Goal: Transaction & Acquisition: Obtain resource

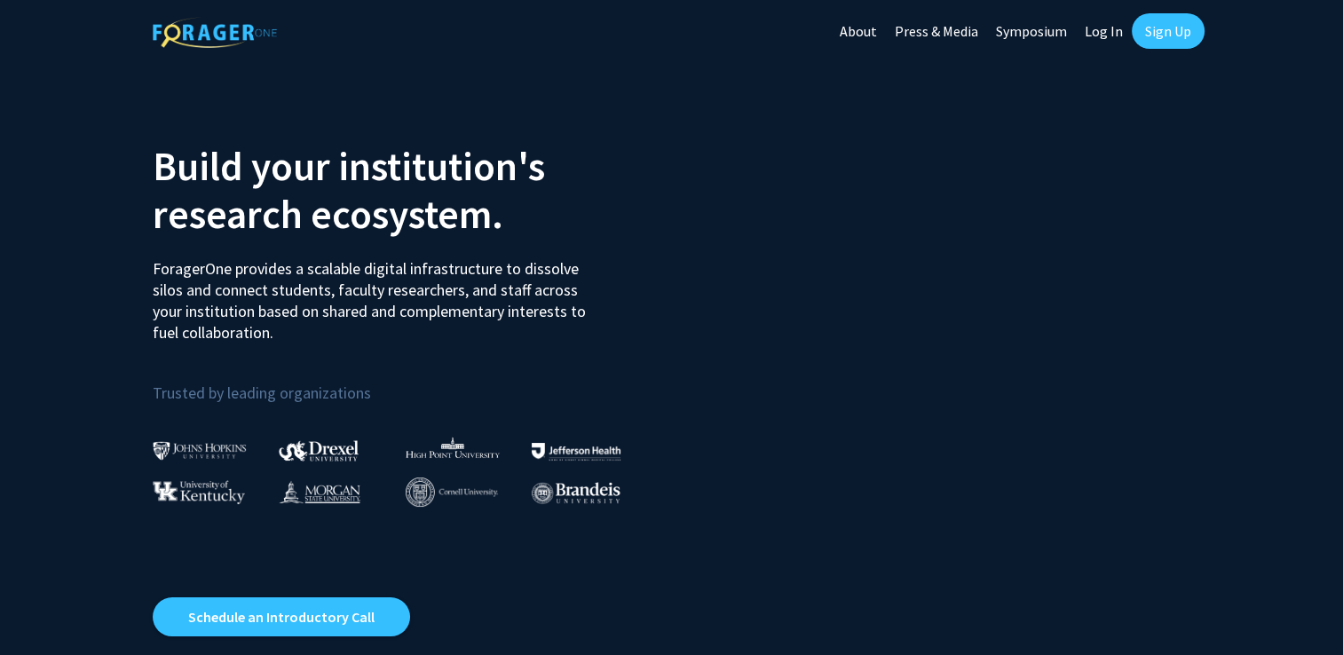
click at [1100, 23] on link "Log In" at bounding box center [1104, 31] width 56 height 62
select select
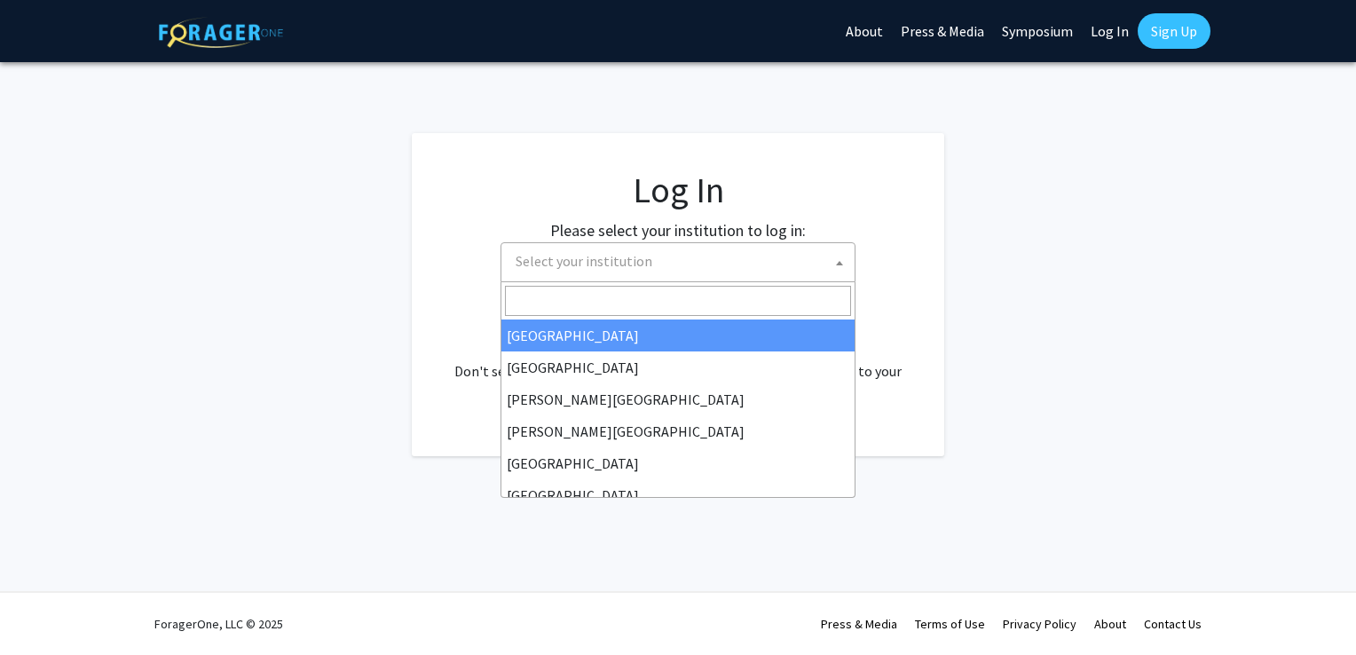
click at [619, 261] on span "Select your institution" at bounding box center [584, 261] width 137 height 18
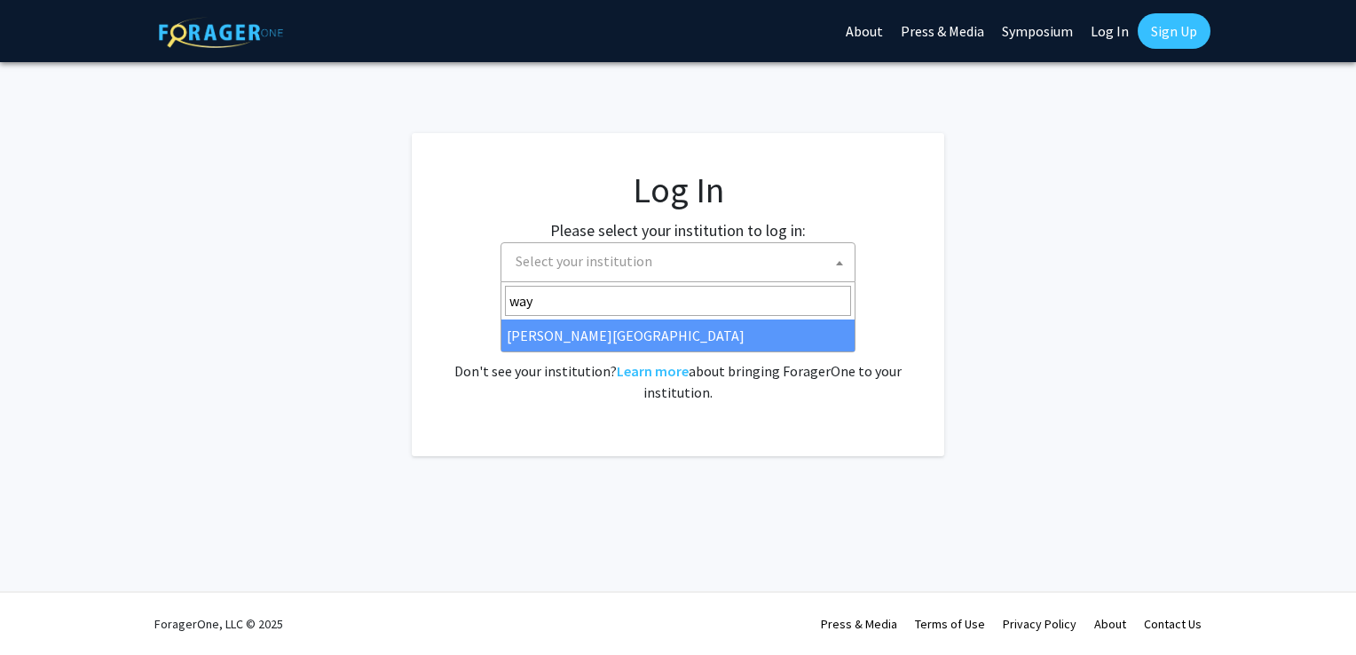
type input "way"
select select "21"
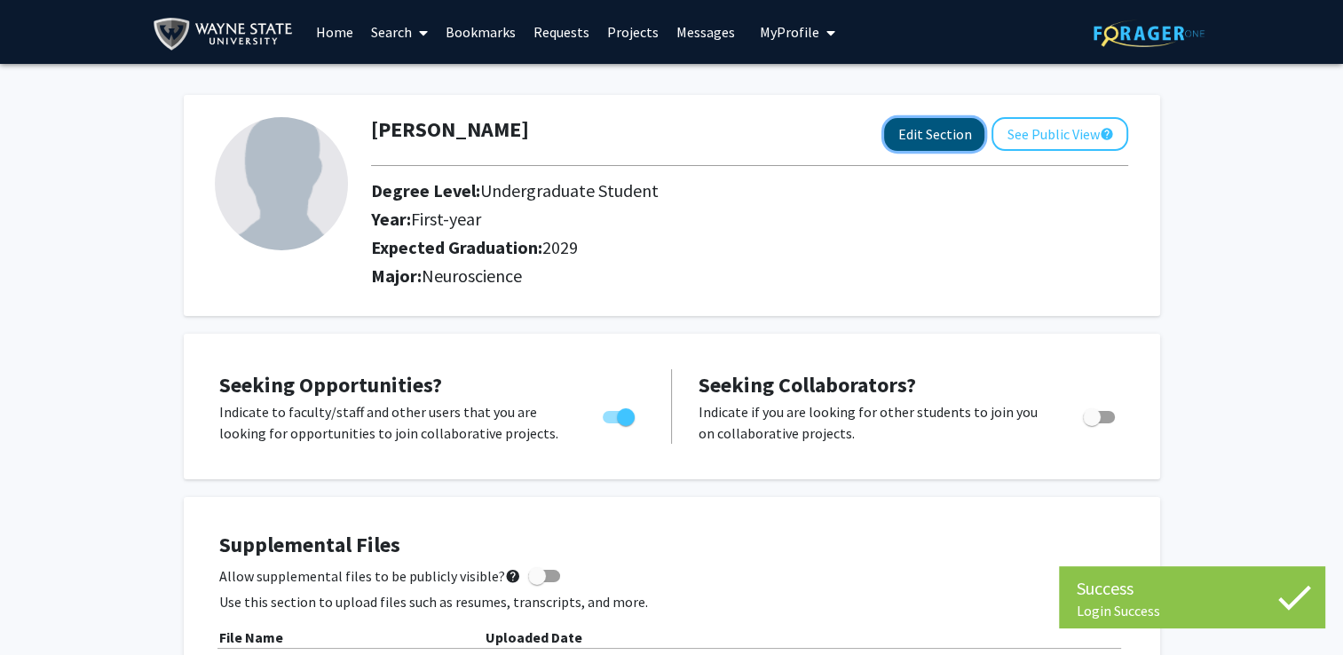
click at [951, 134] on button "Edit Section" at bounding box center [934, 134] width 100 height 33
select select "first-year"
select select "2029"
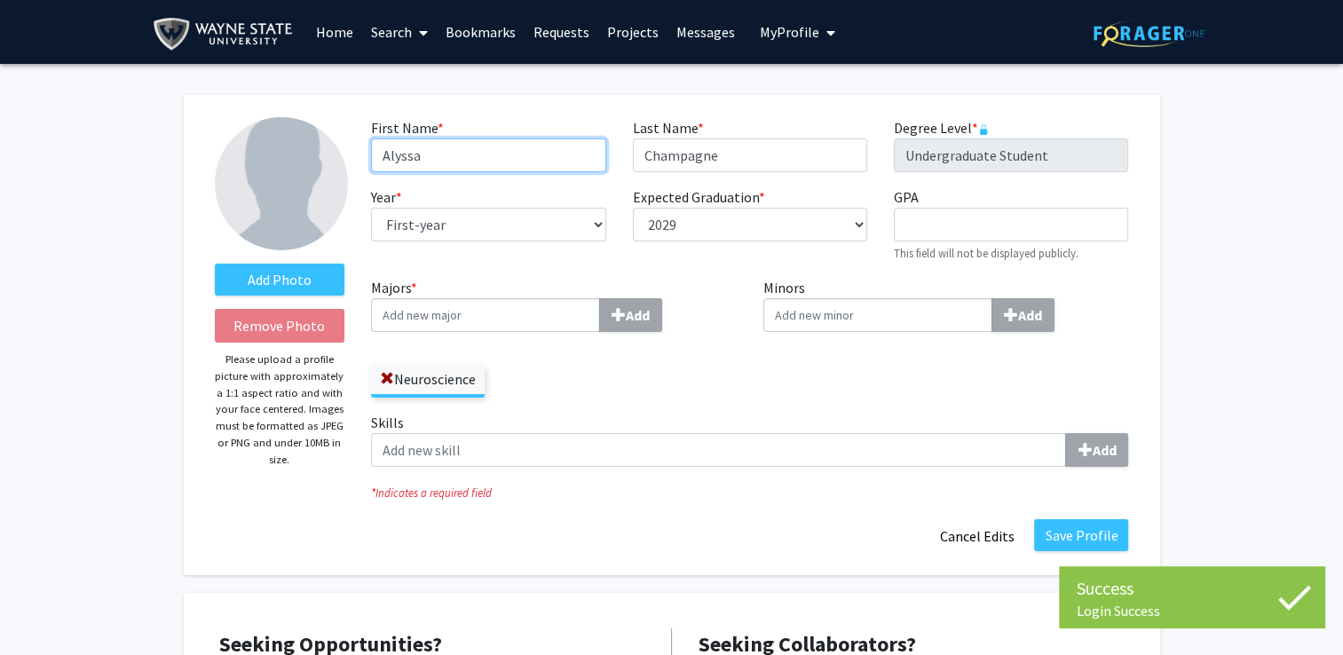
drag, startPoint x: 523, startPoint y: 166, endPoint x: 346, endPoint y: 166, distance: 176.7
click at [346, 166] on form "Add Photo Remove Photo Please upload a profile picture with approximately a 1:1…" at bounding box center [672, 335] width 941 height 436
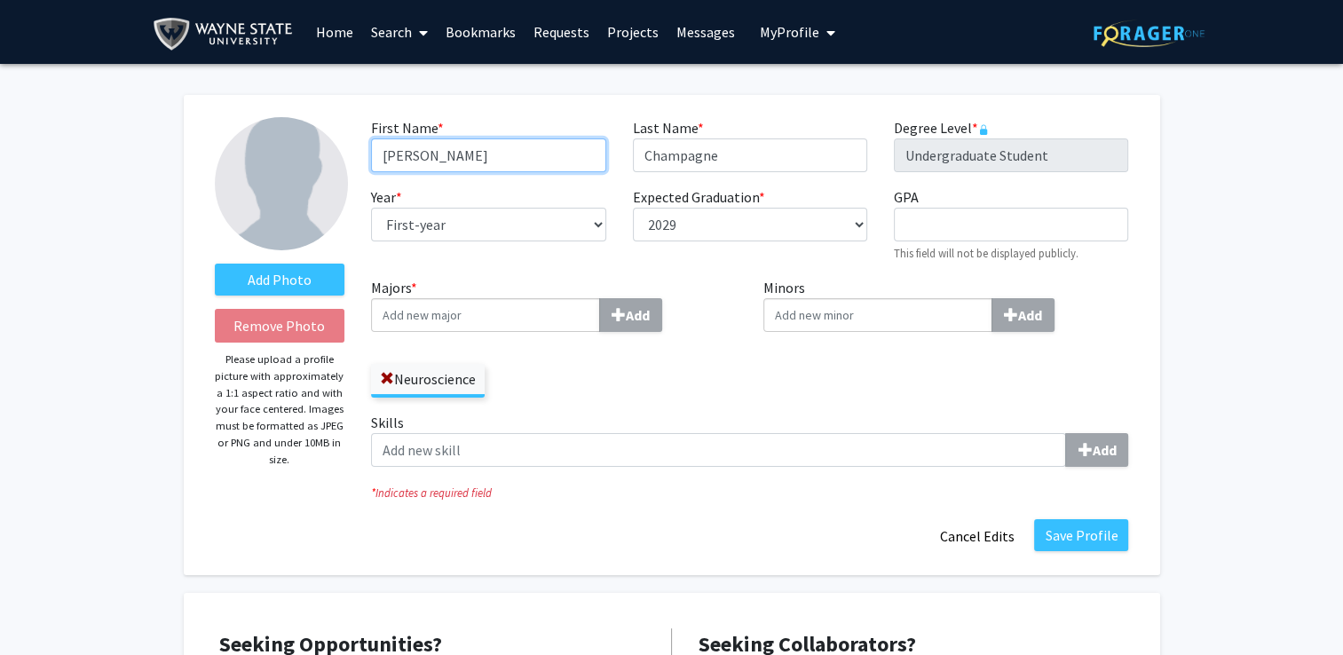
type input "[PERSON_NAME]"
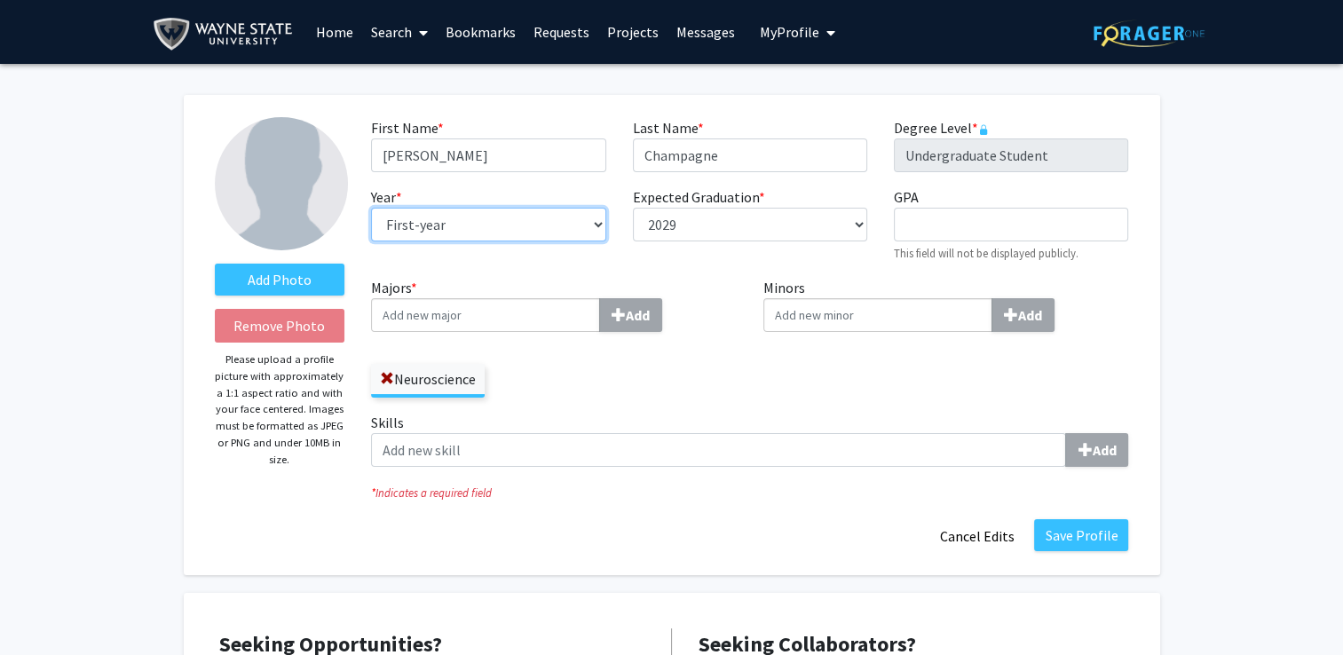
click at [423, 225] on select "--- First-year Sophomore Junior Senior Postbaccalaureate Certificate" at bounding box center [488, 225] width 234 height 34
click at [800, 355] on div "Minors Add" at bounding box center [946, 344] width 392 height 135
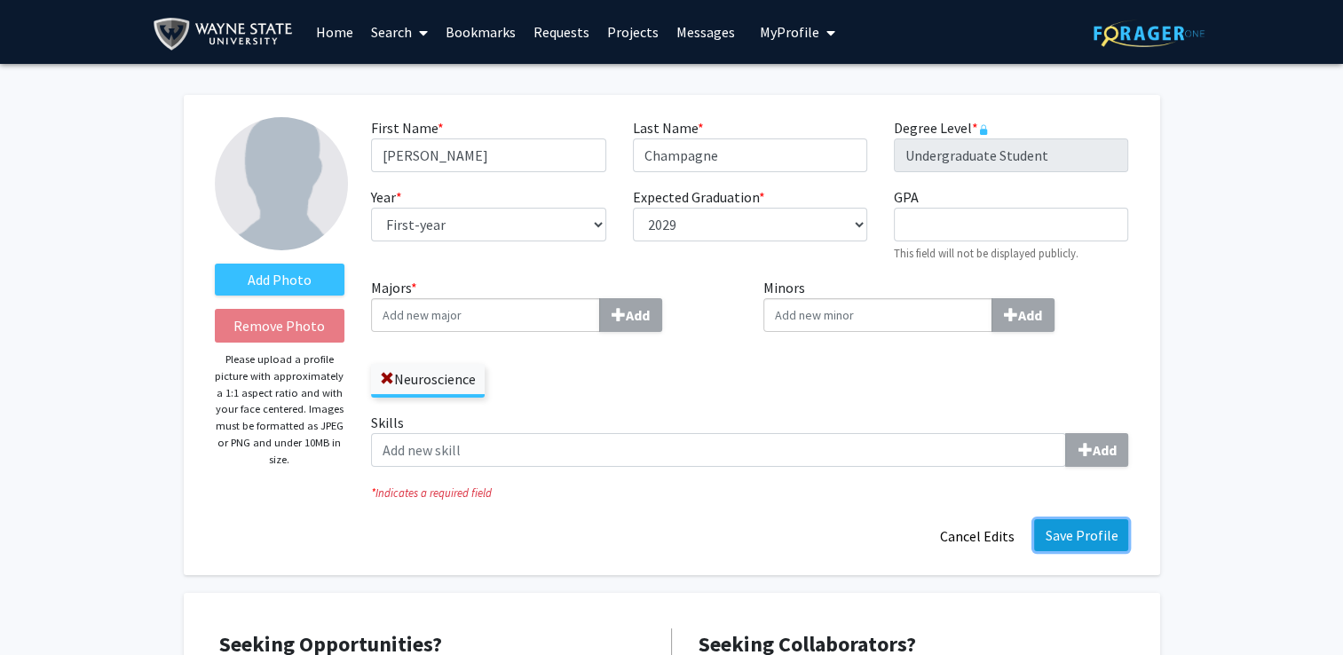
click at [1067, 534] on button "Save Profile" at bounding box center [1081, 535] width 94 height 32
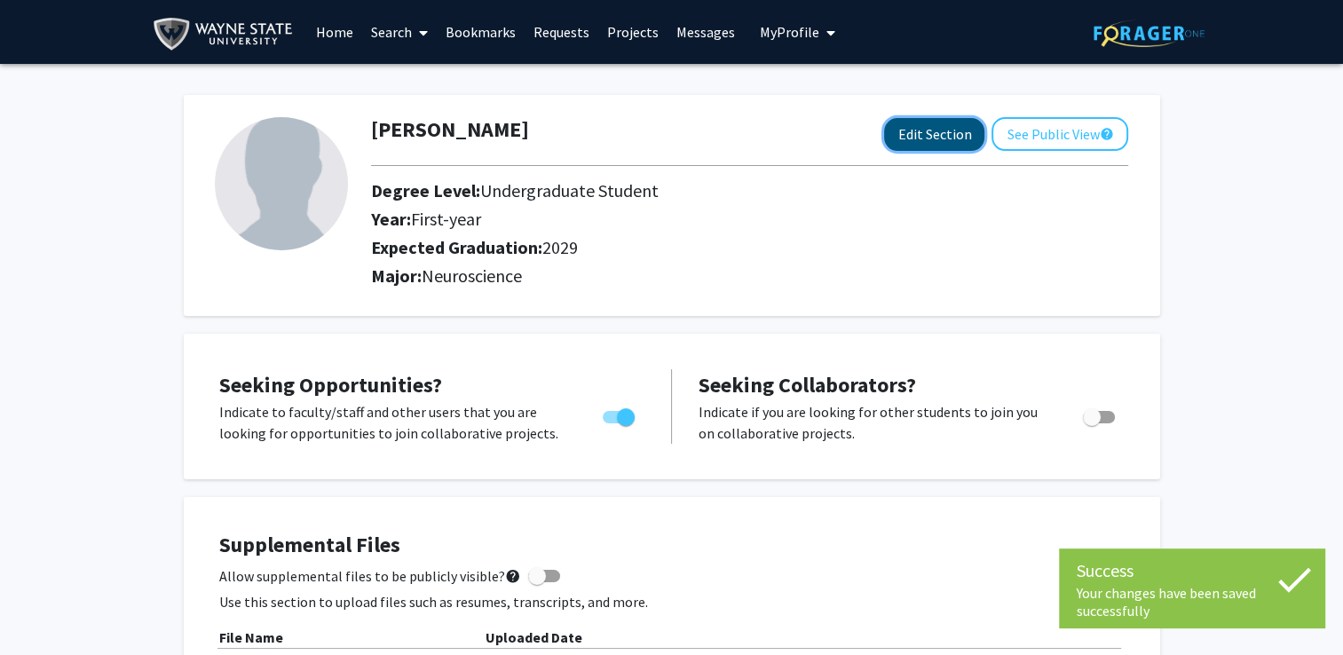
click at [930, 138] on button "Edit Section" at bounding box center [934, 134] width 100 height 33
select select "first-year"
select select "2029"
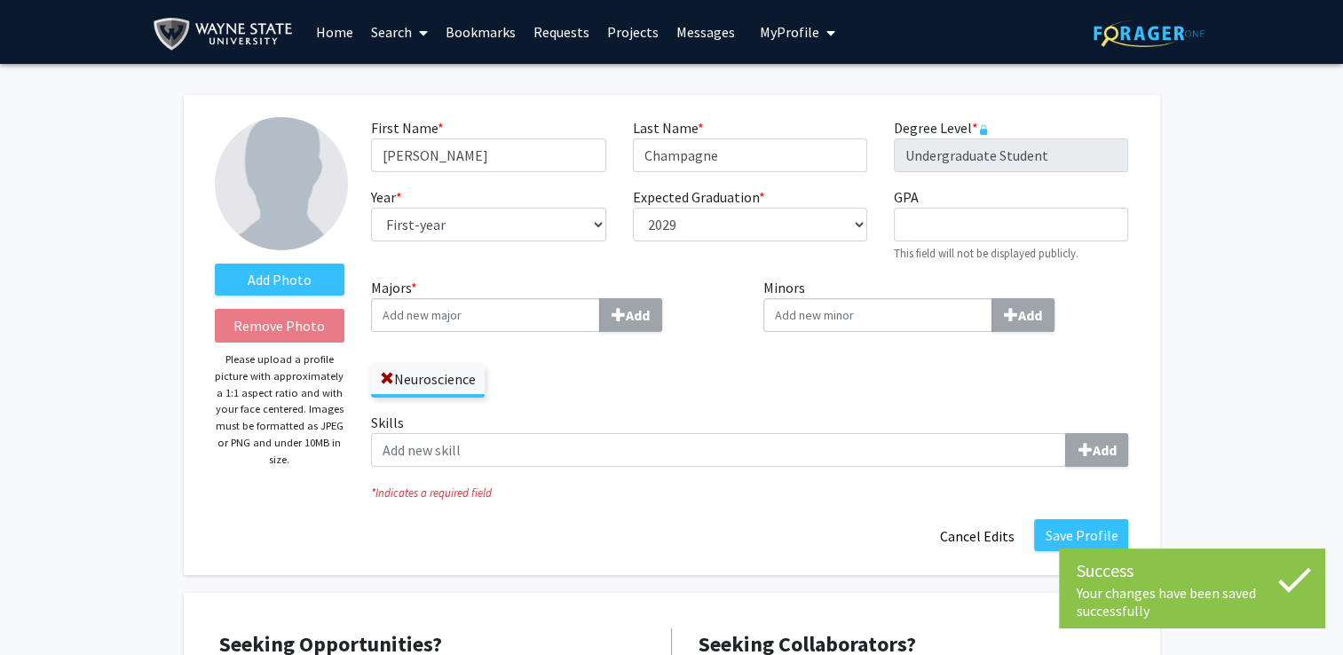
click at [497, 309] on input "Majors * Add" at bounding box center [485, 315] width 229 height 34
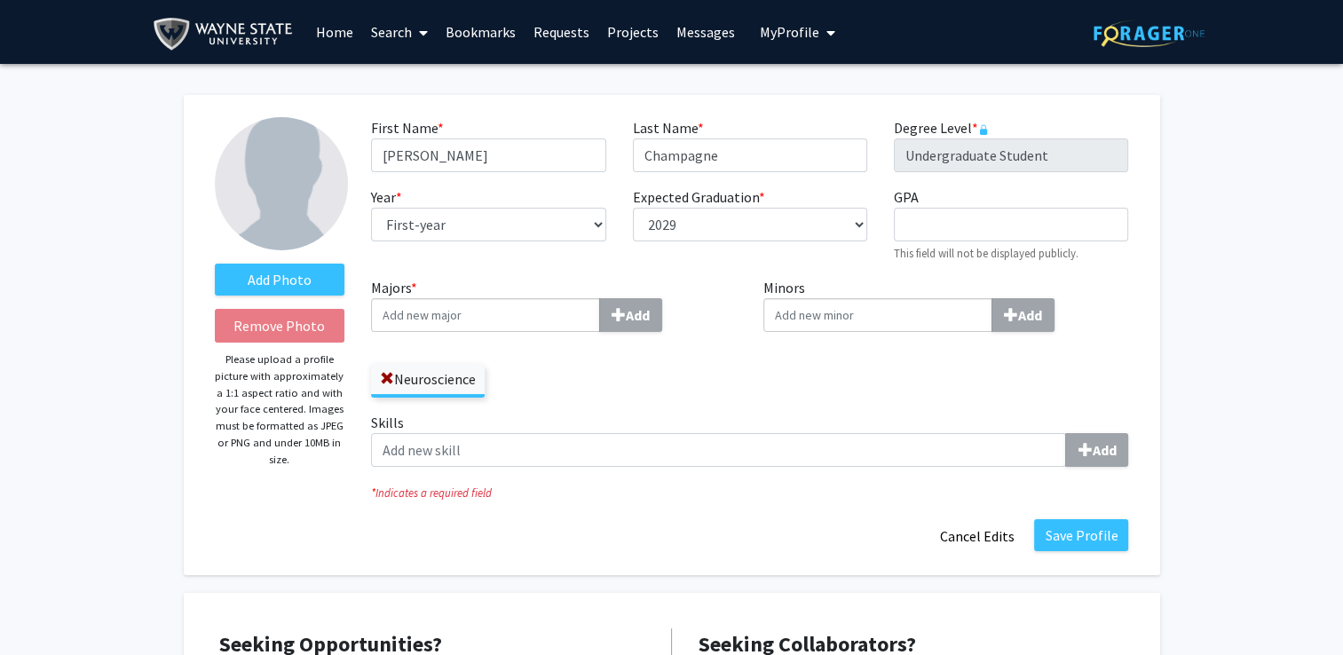
click at [395, 382] on label "Neuroscience" at bounding box center [428, 379] width 114 height 30
click at [0, 0] on input "Neuroscience" at bounding box center [0, 0] width 0 height 0
click at [388, 382] on span at bounding box center [387, 379] width 14 height 14
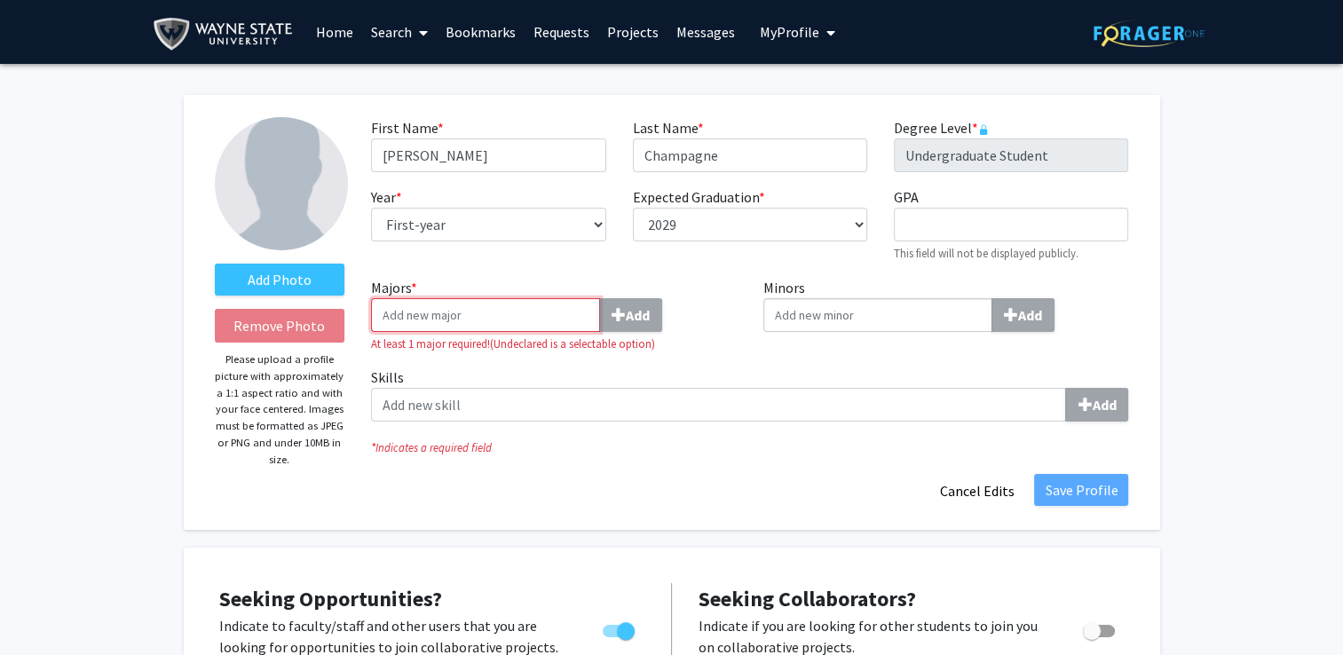
click at [438, 314] on input "Majors * Add" at bounding box center [485, 315] width 229 height 34
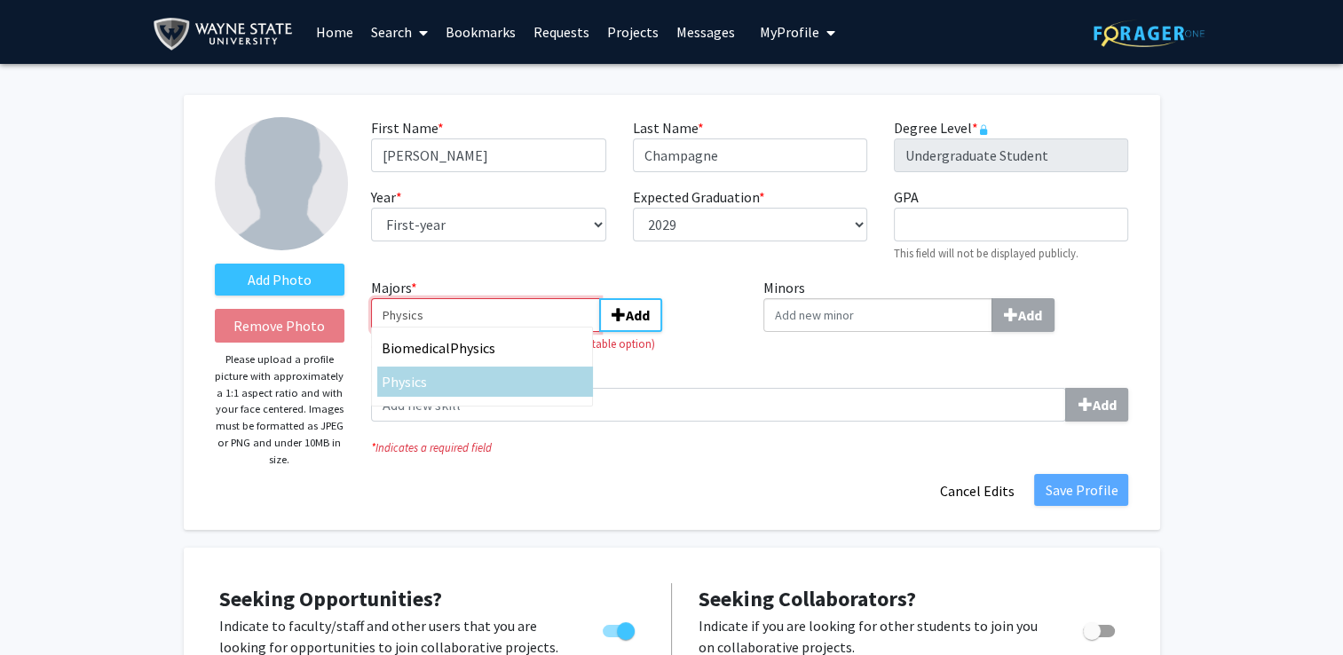
type input "Physics"
click at [428, 385] on div "Physics" at bounding box center [485, 381] width 207 height 21
click at [428, 332] on input "Physics" at bounding box center [485, 315] width 229 height 34
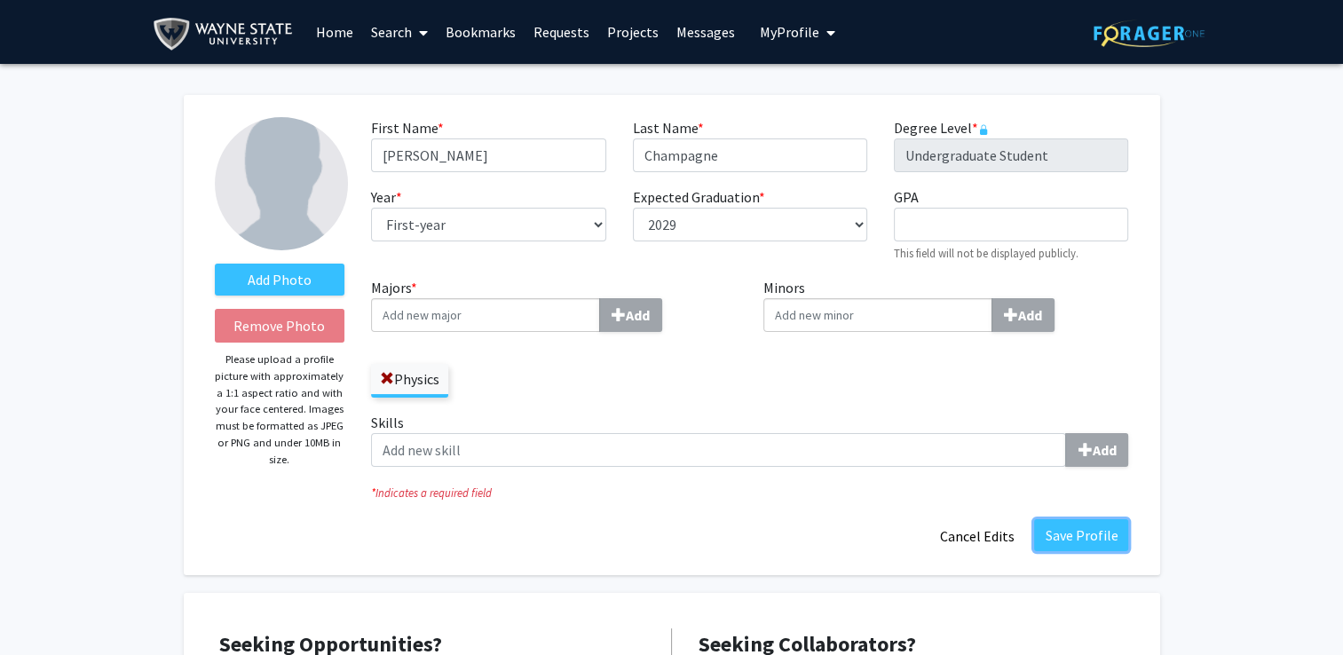
click at [1102, 532] on button "Save Profile" at bounding box center [1081, 535] width 94 height 32
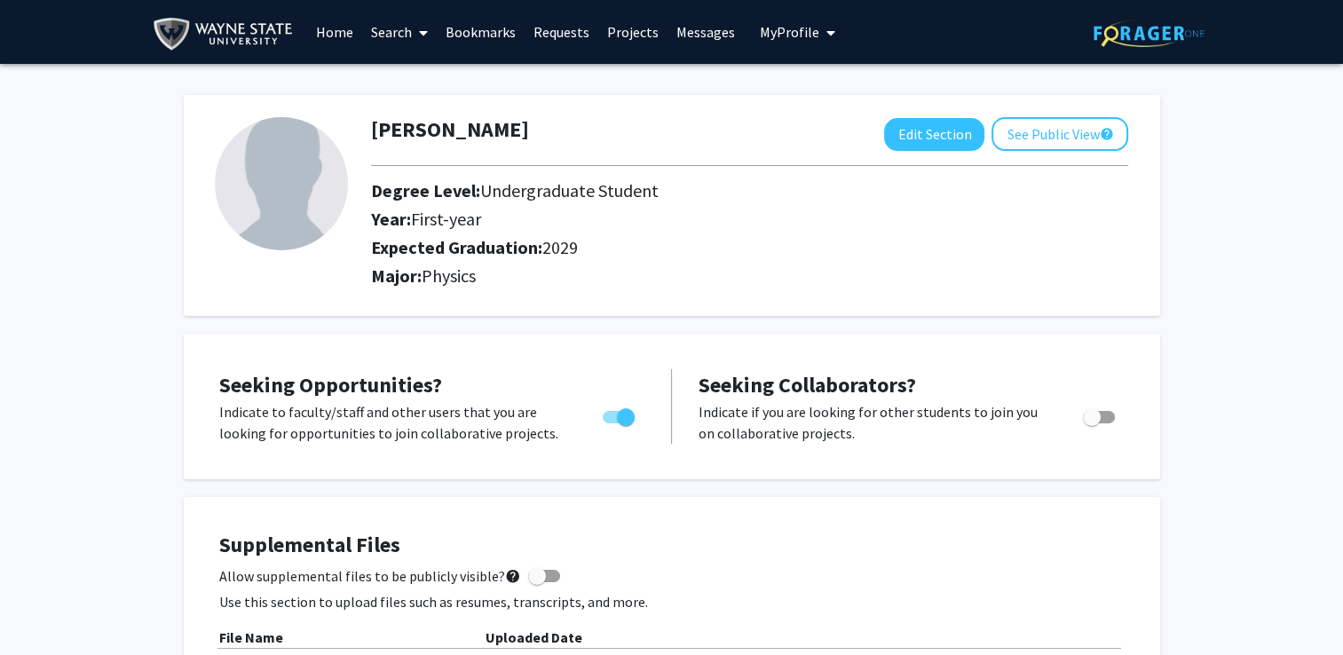
click at [344, 18] on link "Home" at bounding box center [334, 32] width 55 height 62
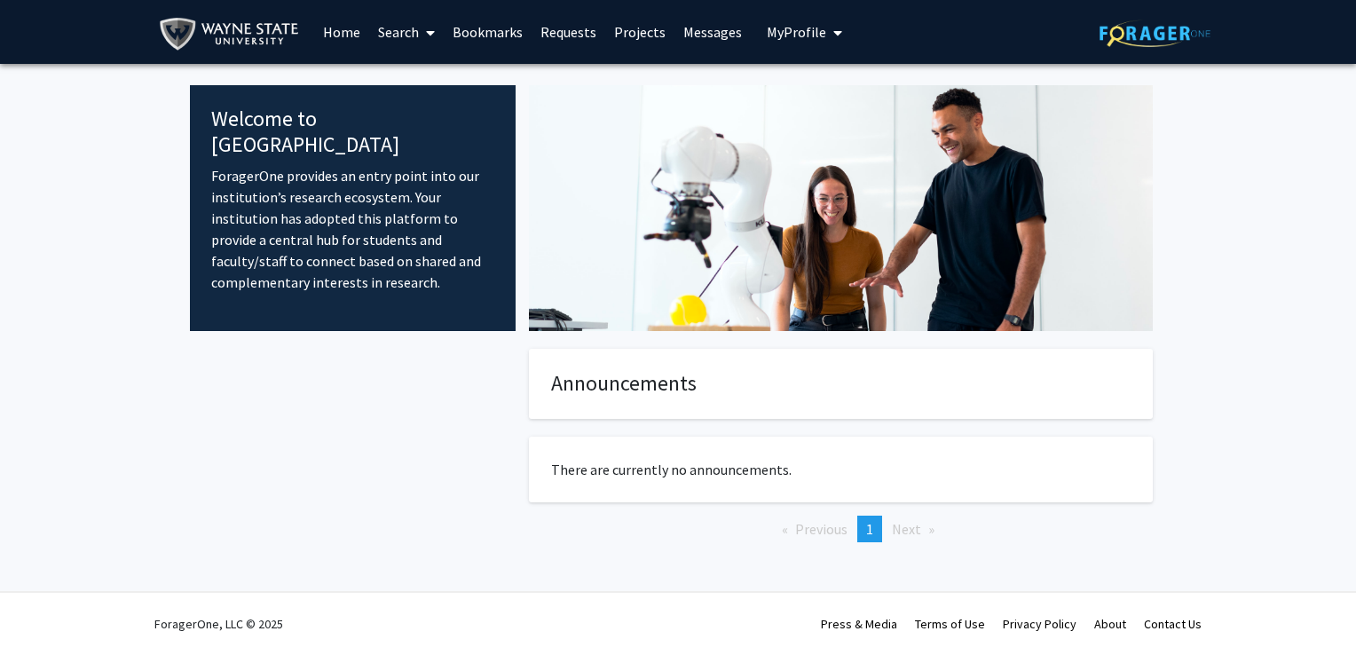
click at [381, 42] on link "Search" at bounding box center [406, 32] width 75 height 62
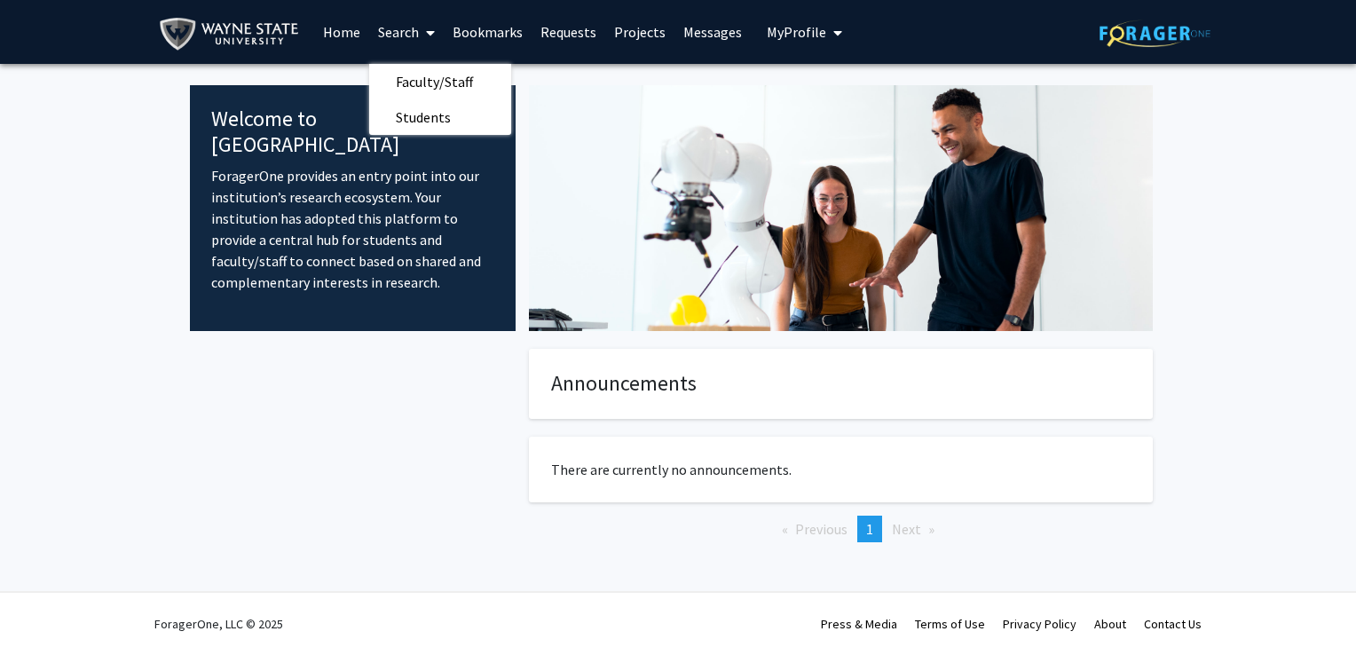
click at [645, 30] on link "Projects" at bounding box center [639, 32] width 69 height 62
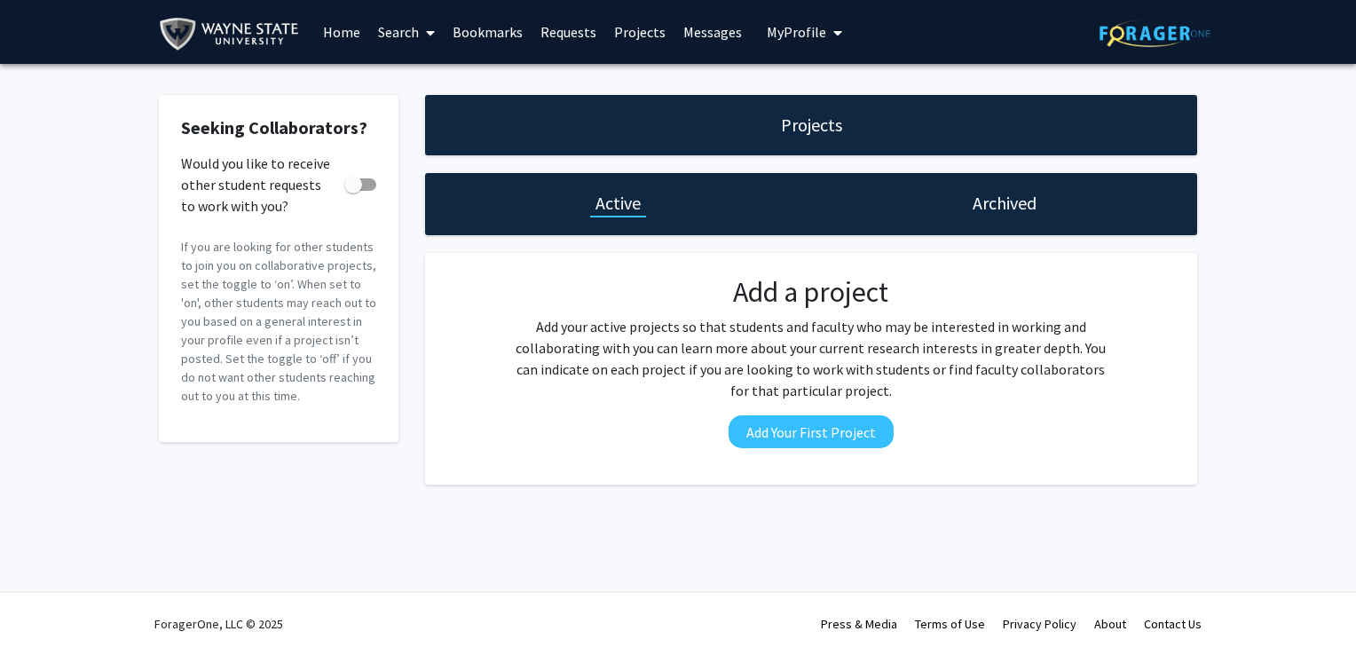
click at [334, 27] on link "Home" at bounding box center [341, 32] width 55 height 62
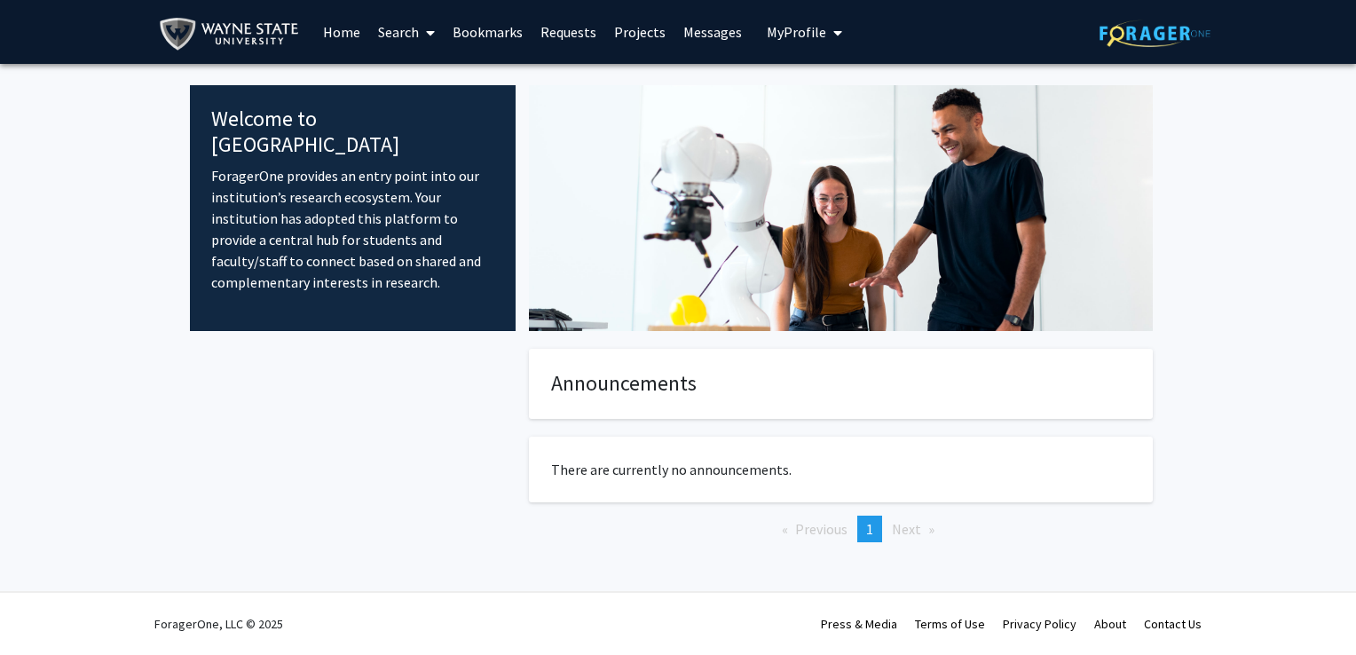
click at [402, 27] on link "Search" at bounding box center [406, 32] width 75 height 62
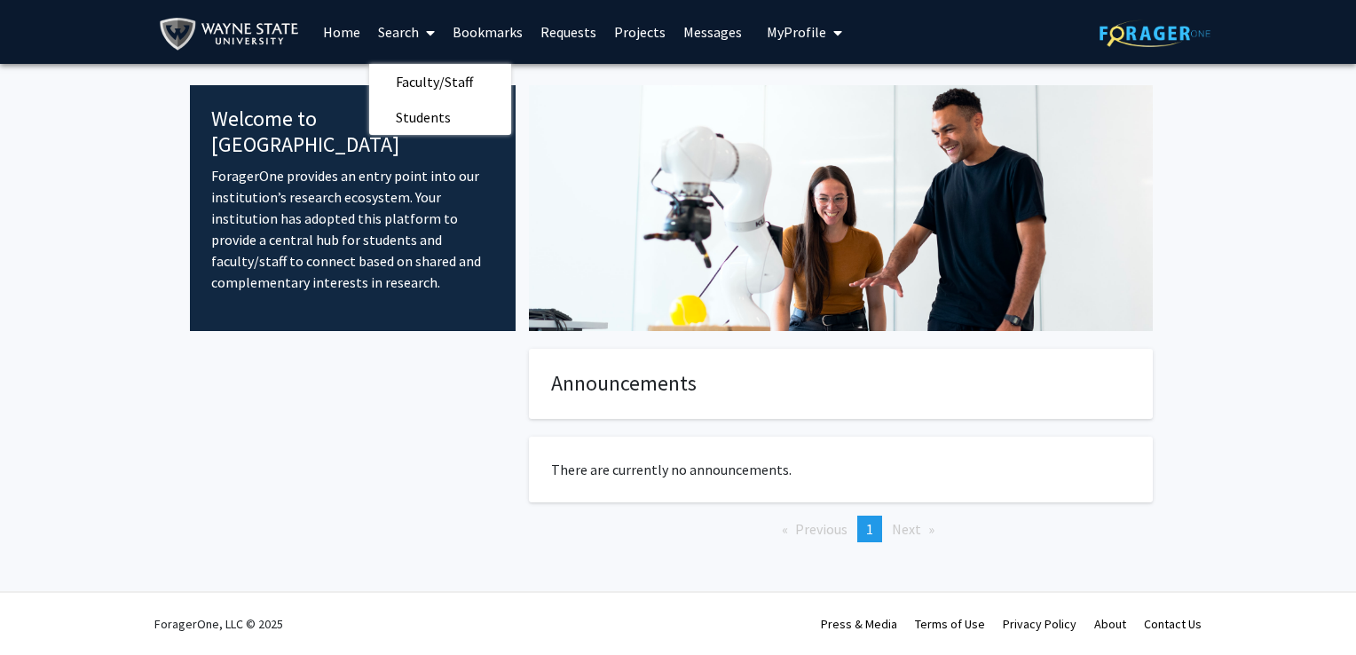
click at [584, 36] on link "Requests" at bounding box center [569, 32] width 74 height 62
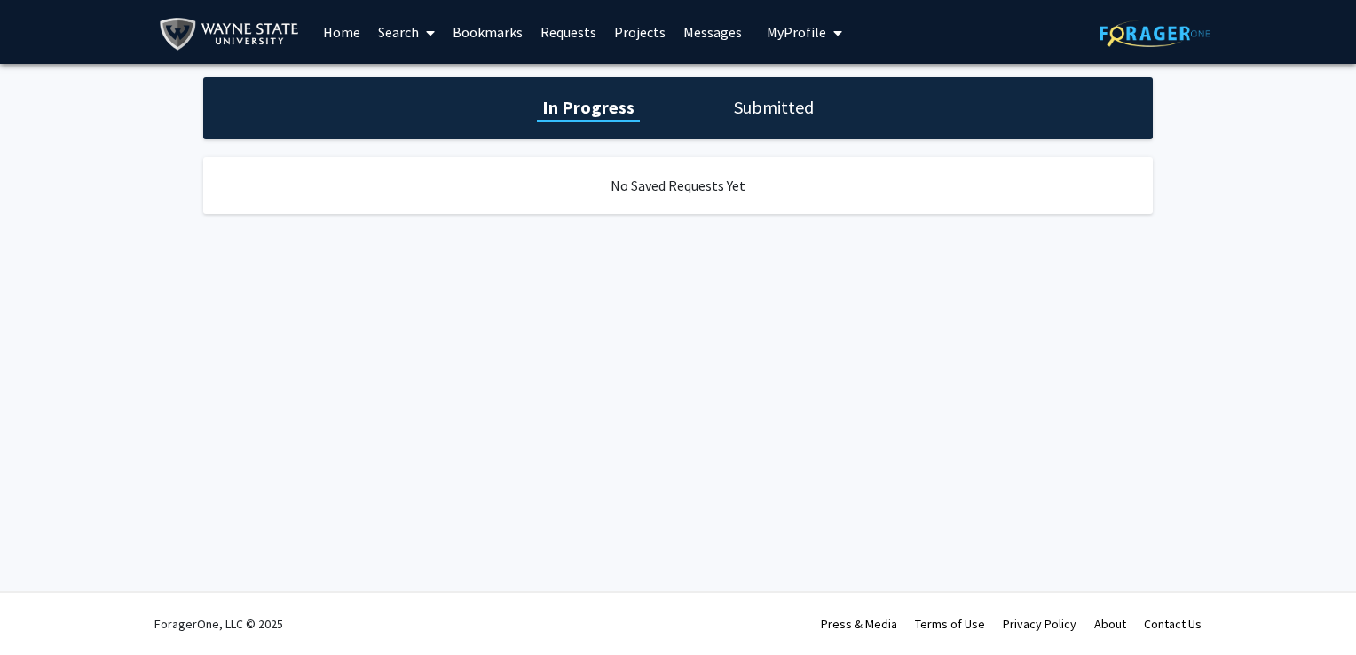
click at [504, 30] on link "Bookmarks" at bounding box center [488, 32] width 88 height 62
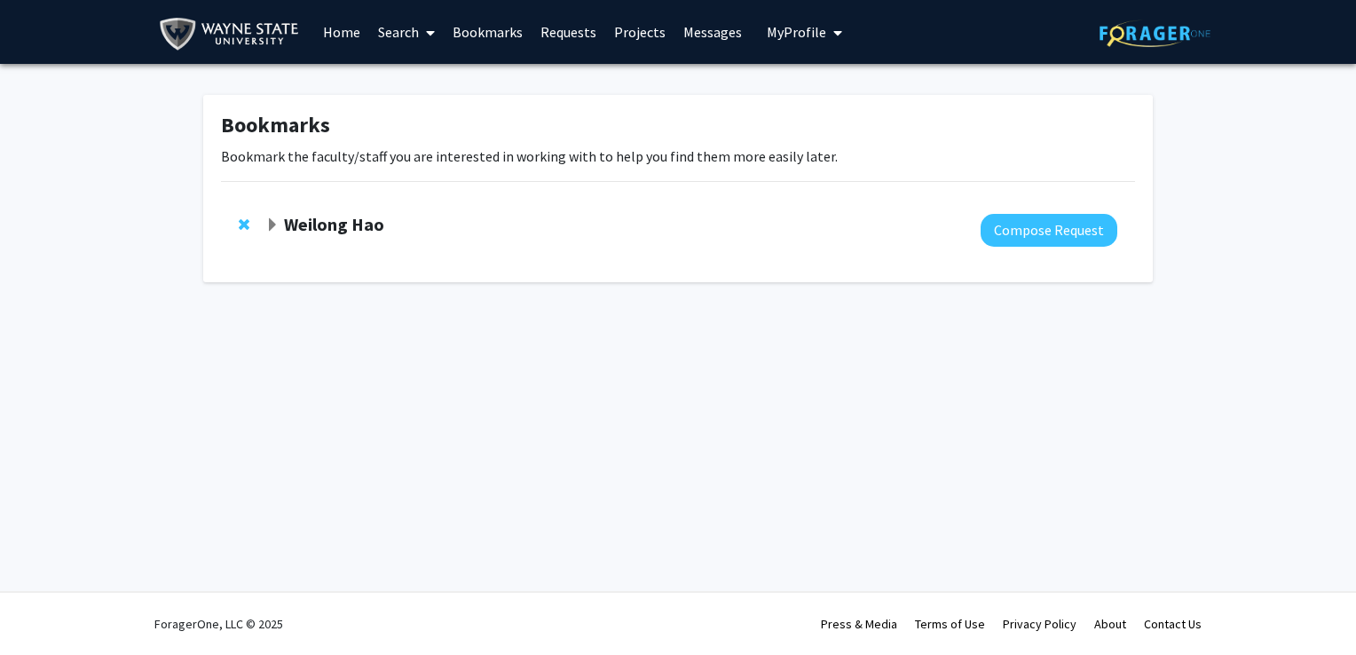
click at [273, 226] on span "Expand Weilong Hao Bookmark" at bounding box center [272, 225] width 14 height 14
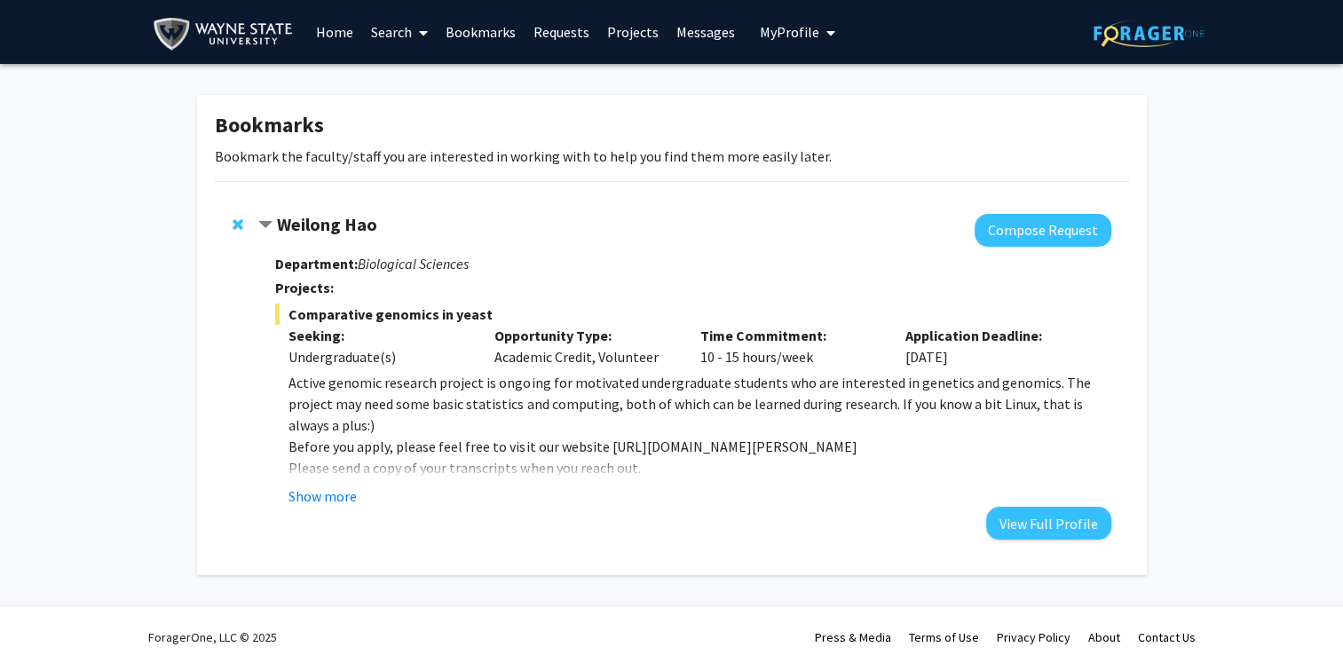
click at [273, 226] on div "Weilong Hao" at bounding box center [450, 225] width 384 height 22
click at [329, 34] on link "Home" at bounding box center [334, 32] width 55 height 62
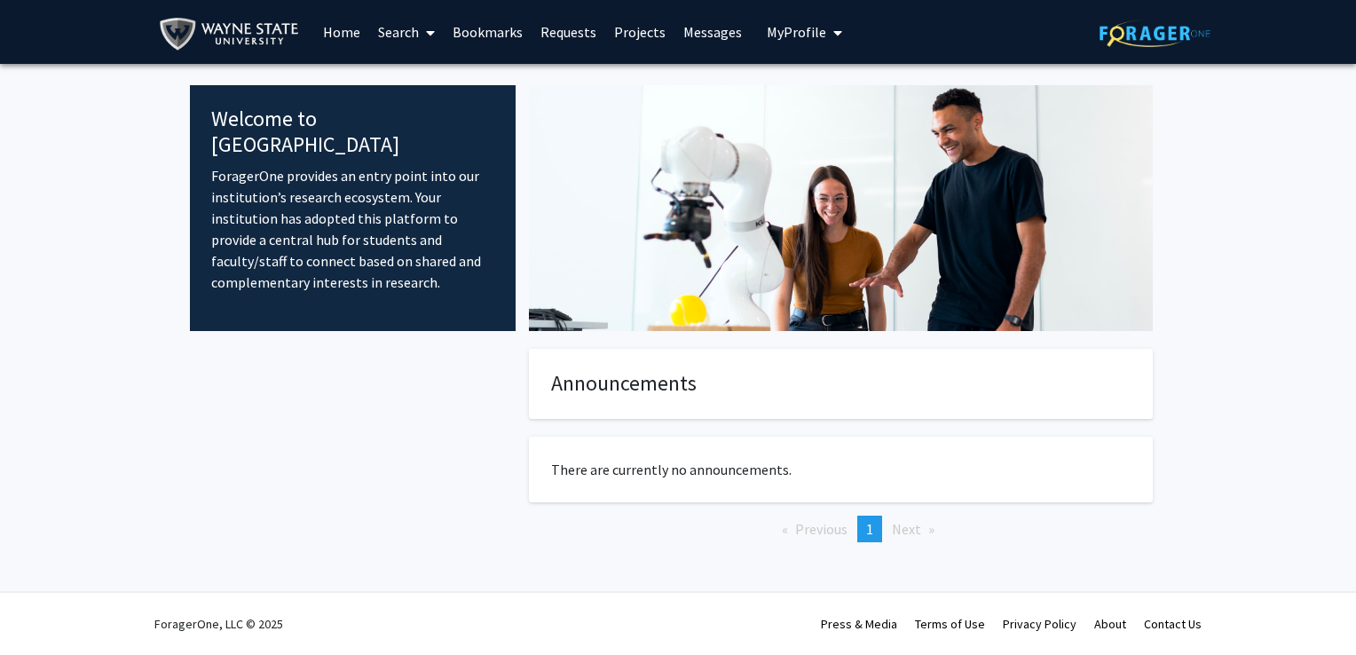
click at [767, 29] on span "My Profile" at bounding box center [796, 32] width 59 height 18
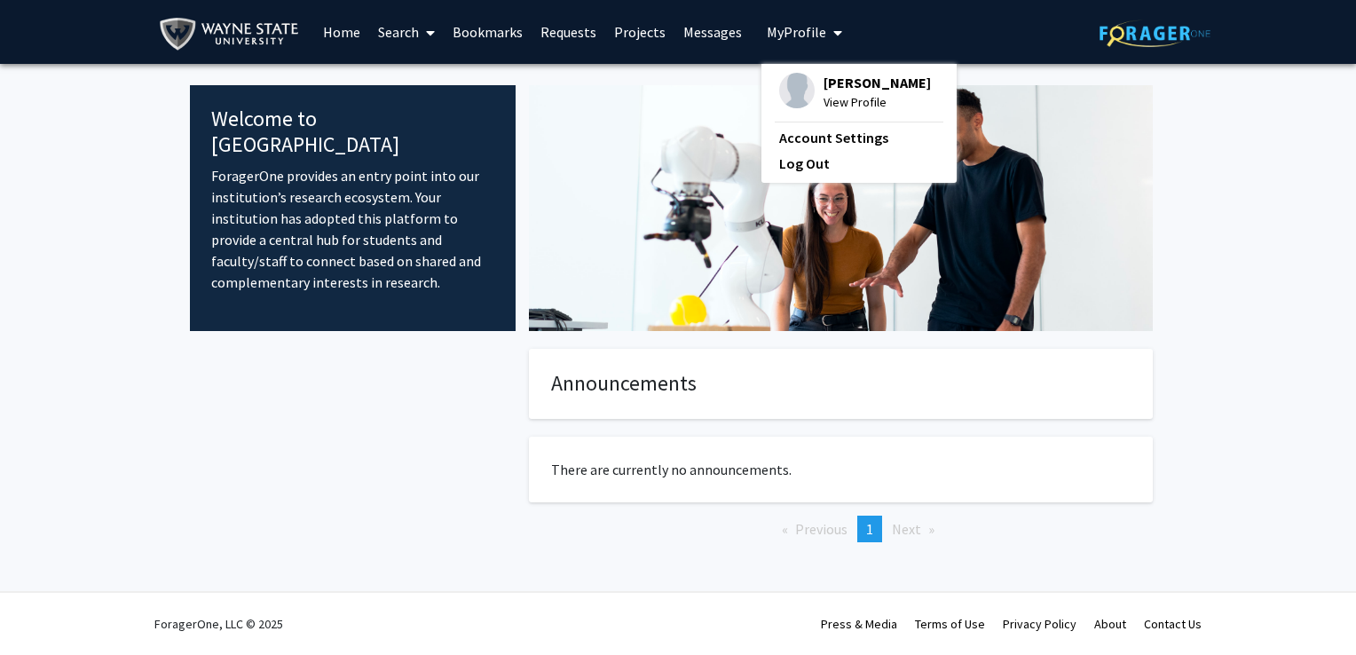
click at [767, 29] on span "My Profile" at bounding box center [796, 32] width 59 height 18
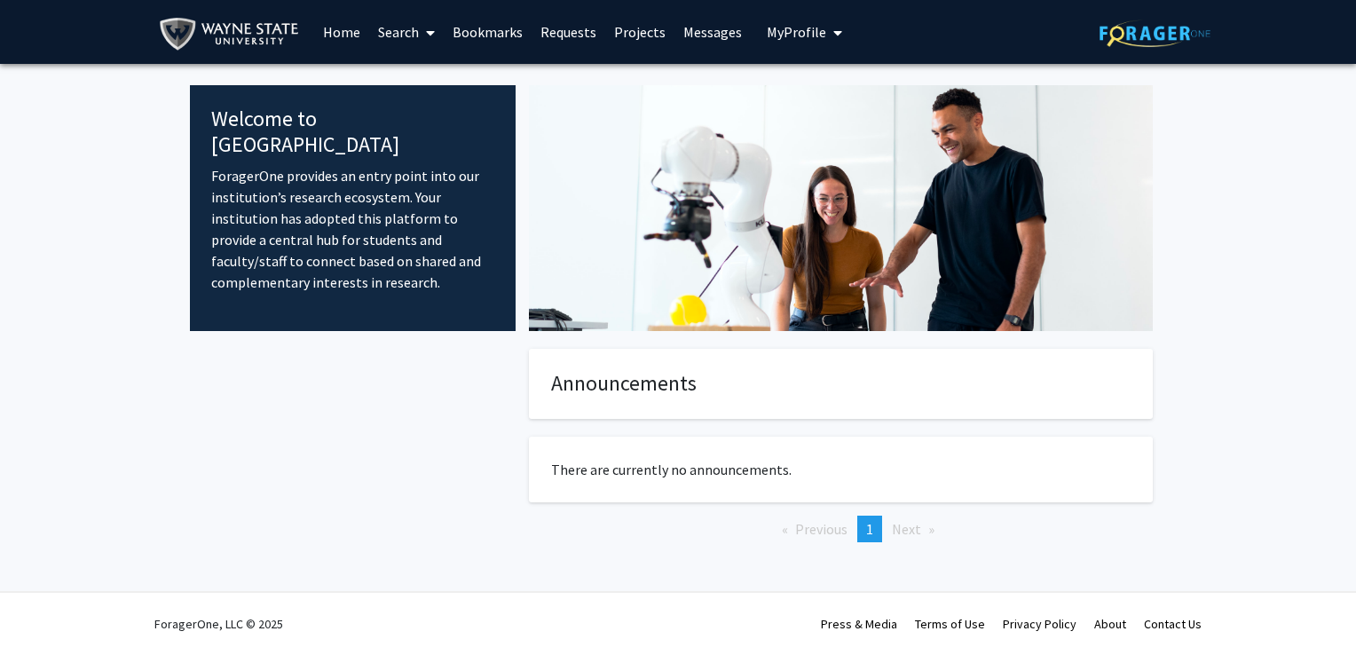
click at [898, 526] on span "Next page" at bounding box center [906, 529] width 29 height 18
click at [874, 529] on span "1" at bounding box center [869, 529] width 7 height 18
click at [234, 19] on img at bounding box center [233, 34] width 148 height 40
click at [410, 39] on link "Search" at bounding box center [406, 32] width 75 height 62
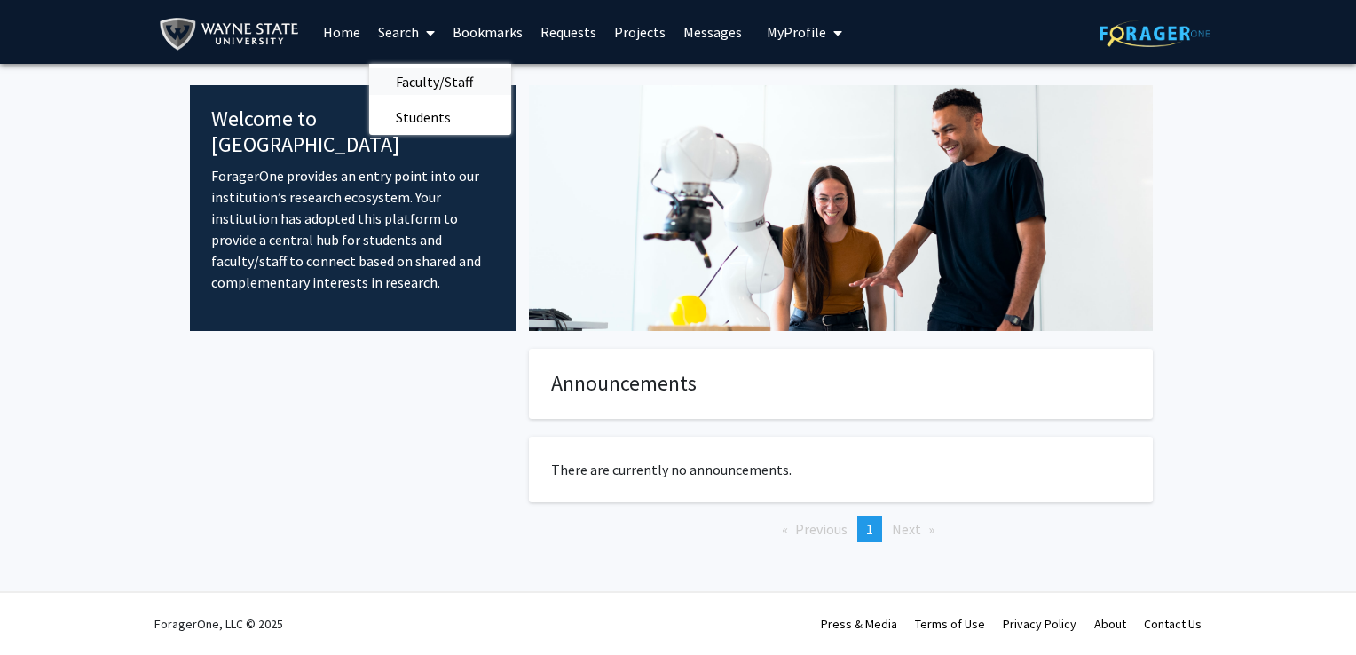
click at [454, 76] on span "Faculty/Staff" at bounding box center [434, 82] width 130 height 36
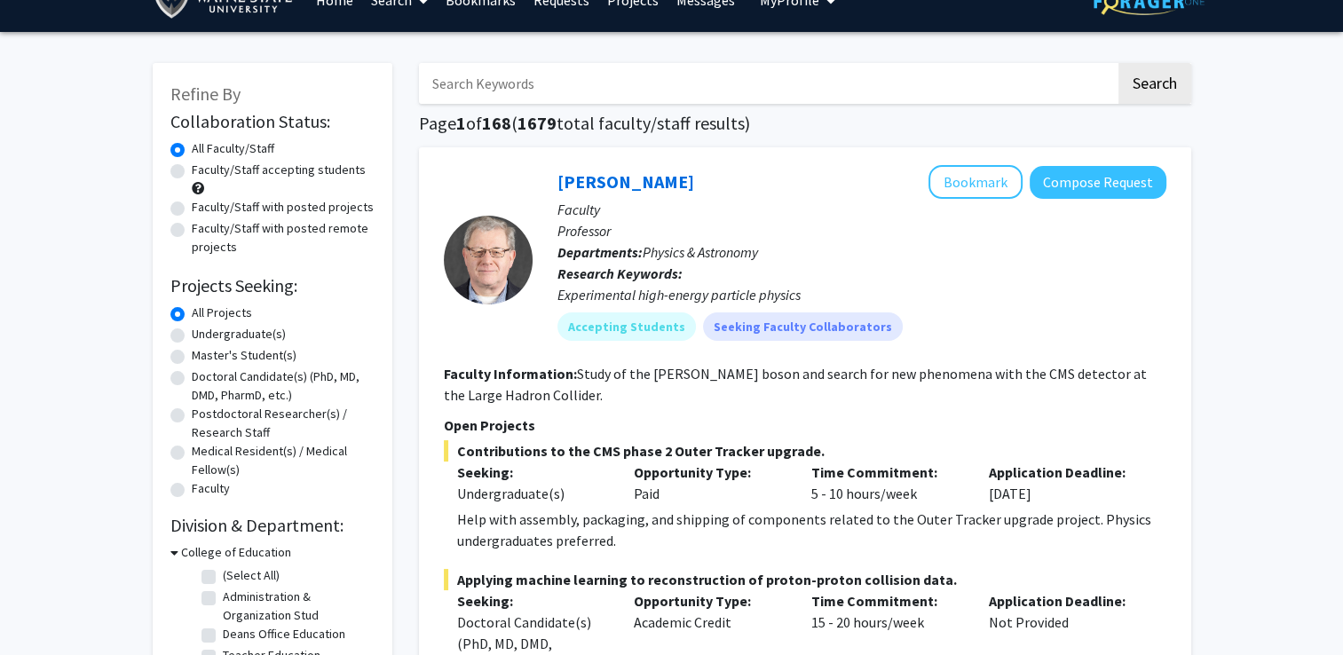
scroll to position [89, 0]
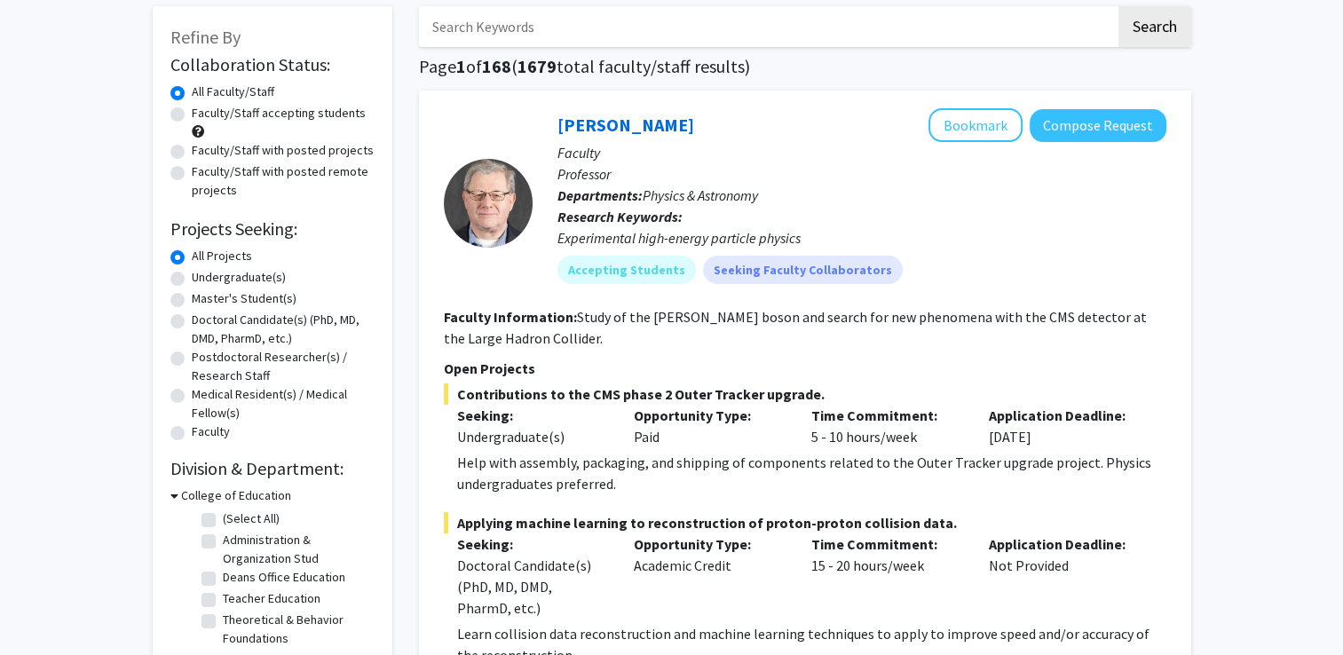
click at [192, 276] on label "Undergraduate(s)" at bounding box center [239, 277] width 94 height 19
click at [192, 276] on input "Undergraduate(s)" at bounding box center [198, 274] width 12 height 12
radio input "true"
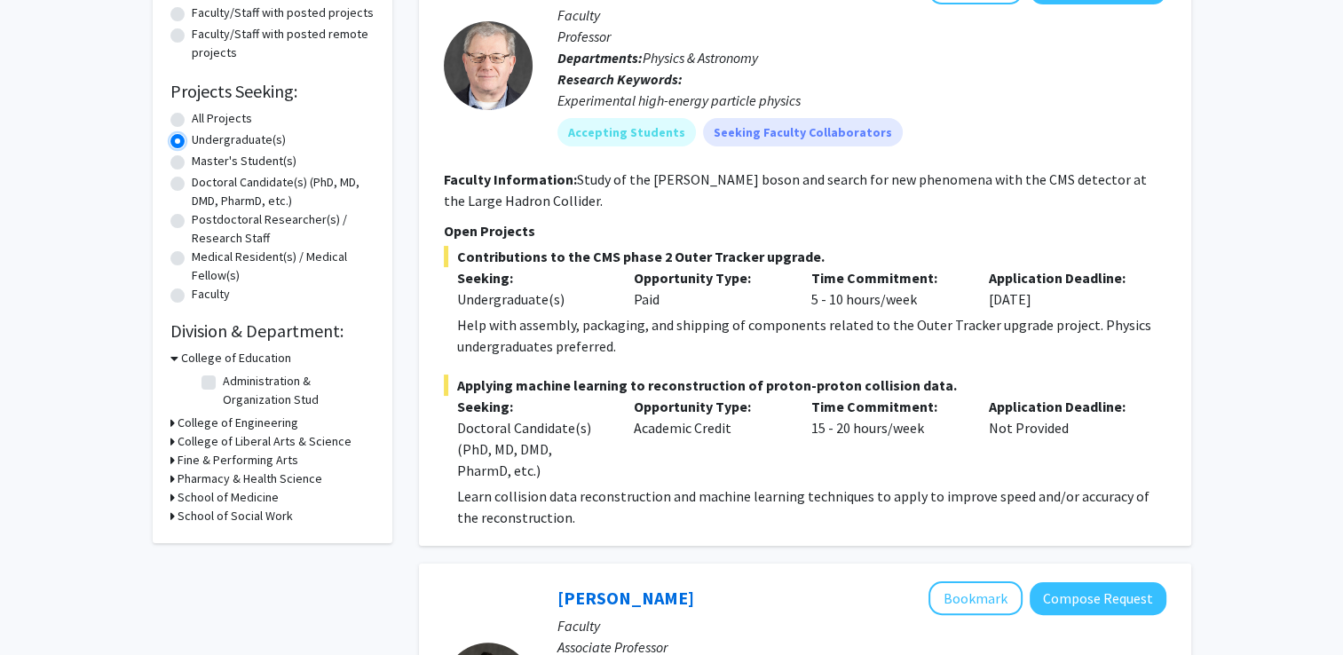
scroll to position [266, 0]
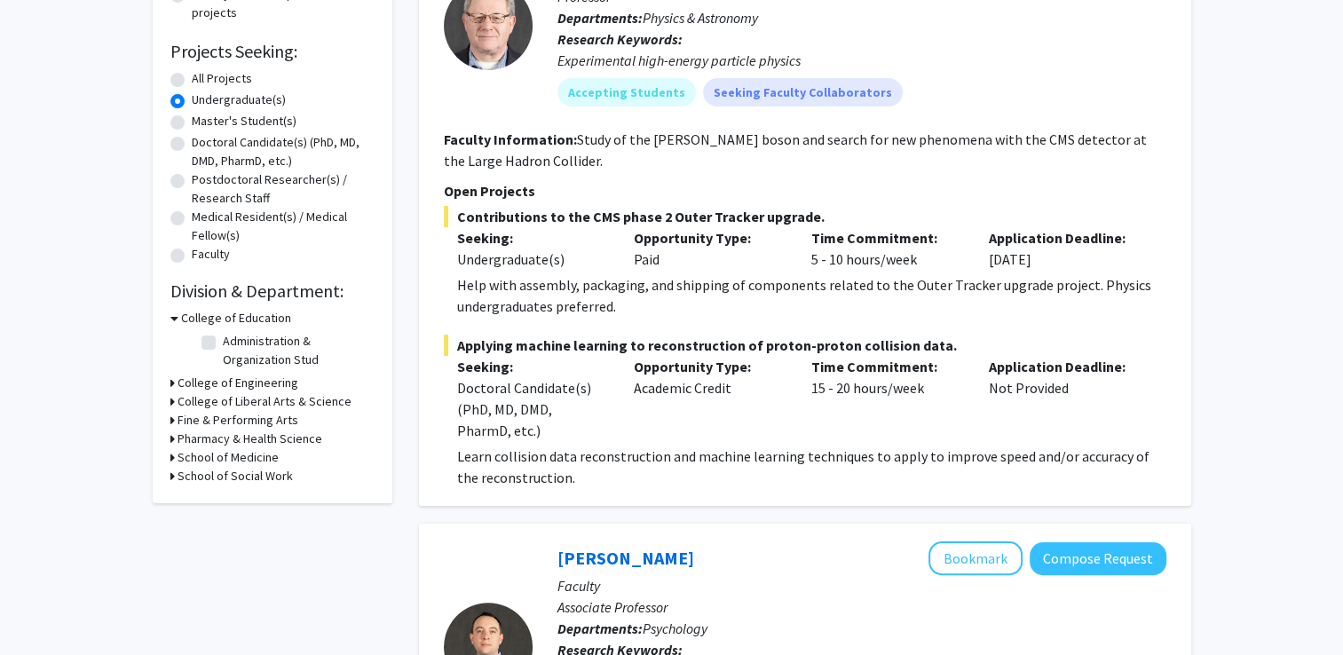
click at [169, 401] on div "Refine By Collaboration Status: Collaboration Status All Faculty/Staff Collabor…" at bounding box center [273, 166] width 240 height 675
click at [170, 401] on icon at bounding box center [172, 401] width 4 height 19
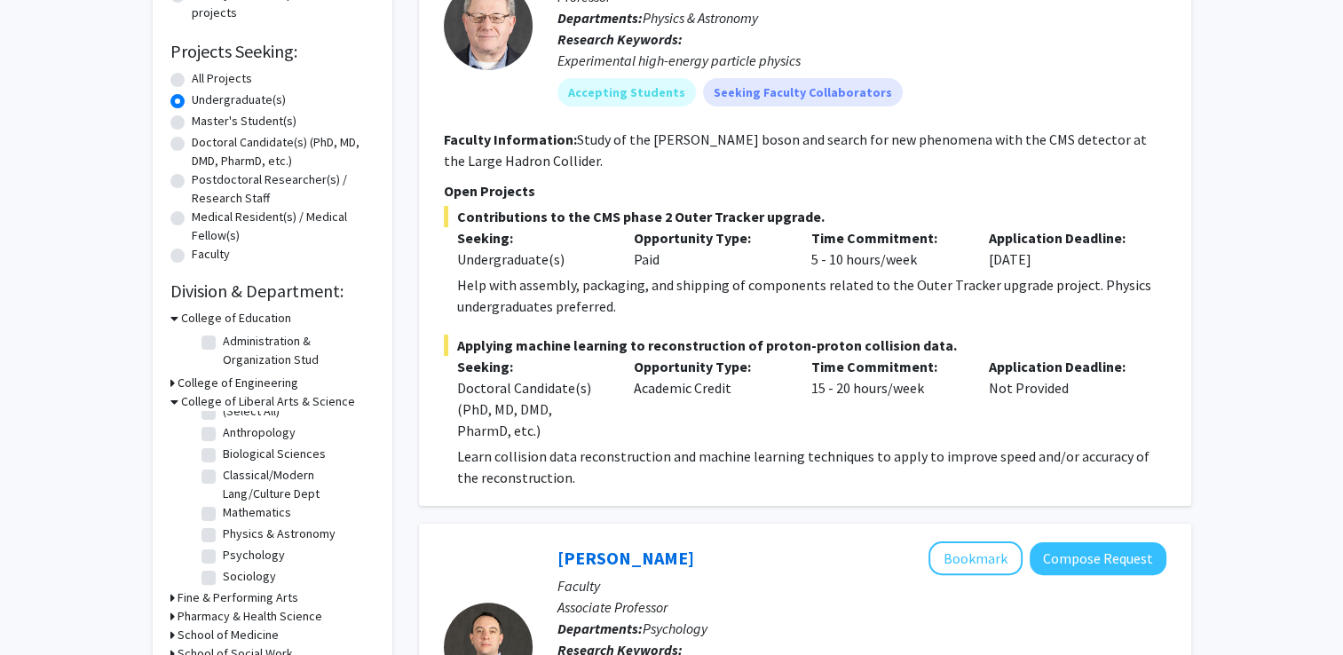
scroll to position [18, 0]
click at [223, 531] on label "Physics & Astronomy" at bounding box center [279, 529] width 113 height 19
click at [223, 531] on input "Physics & Astronomy" at bounding box center [229, 526] width 12 height 12
checkbox input "true"
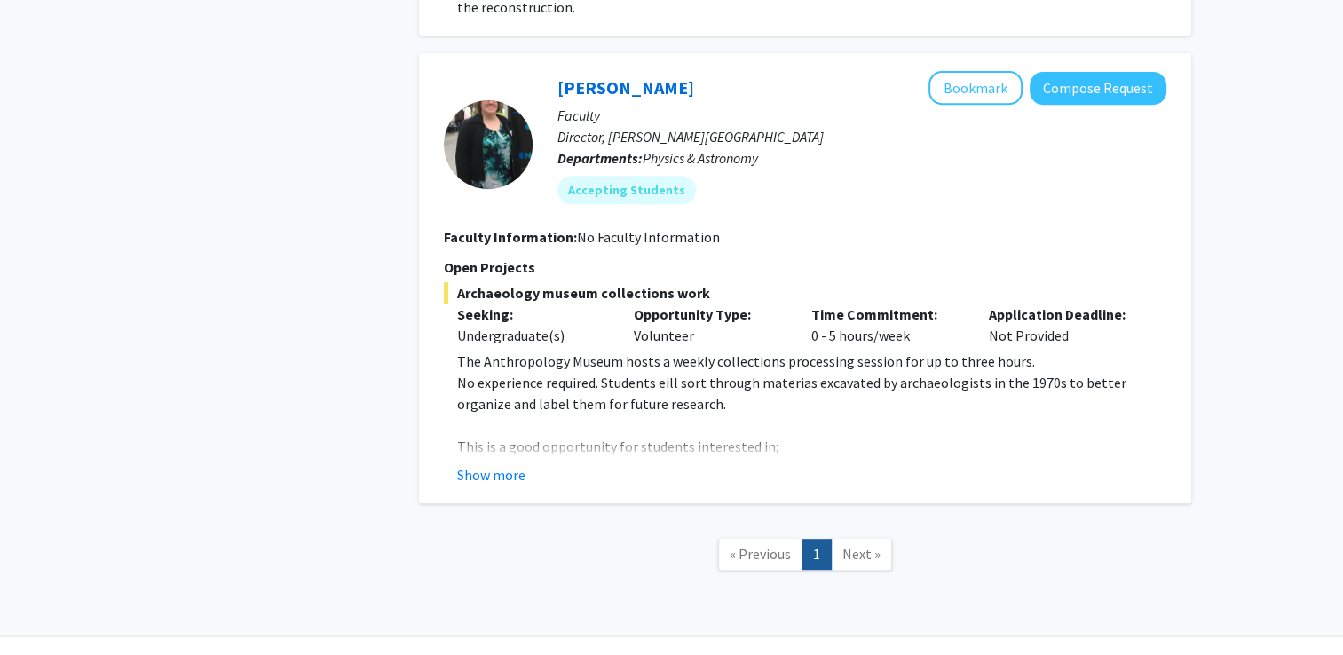
scroll to position [779, 0]
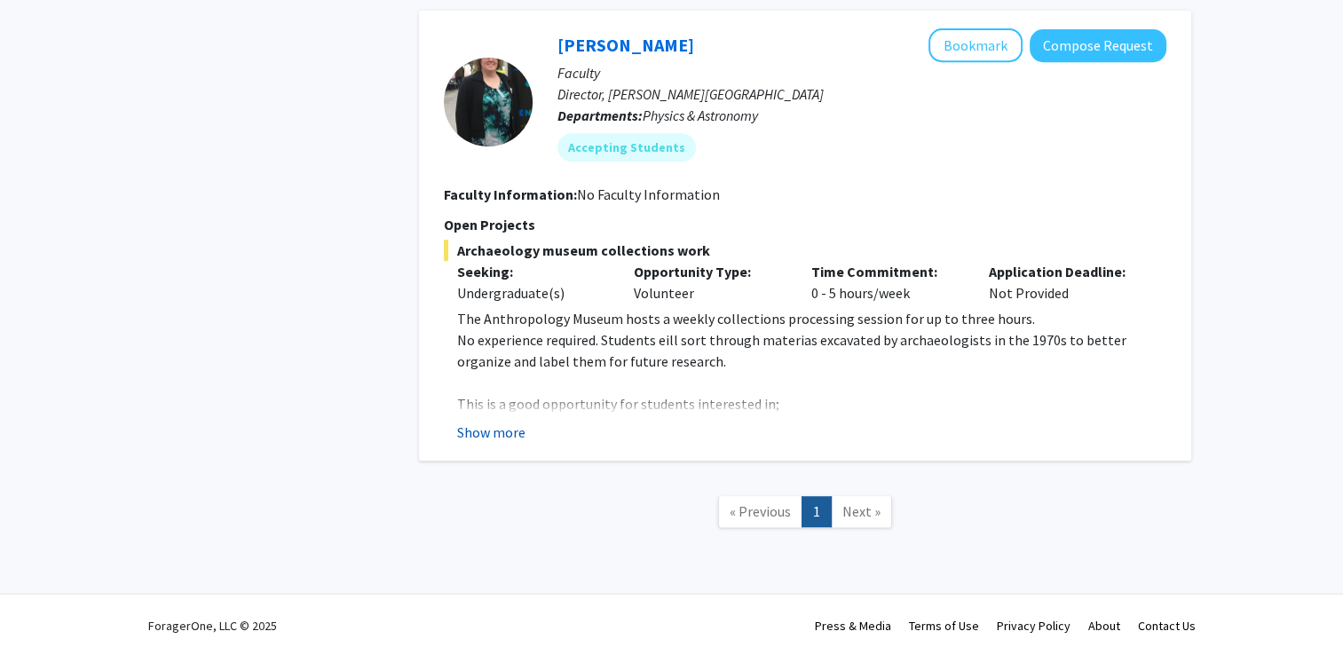
click at [486, 426] on button "Show more" at bounding box center [491, 432] width 68 height 21
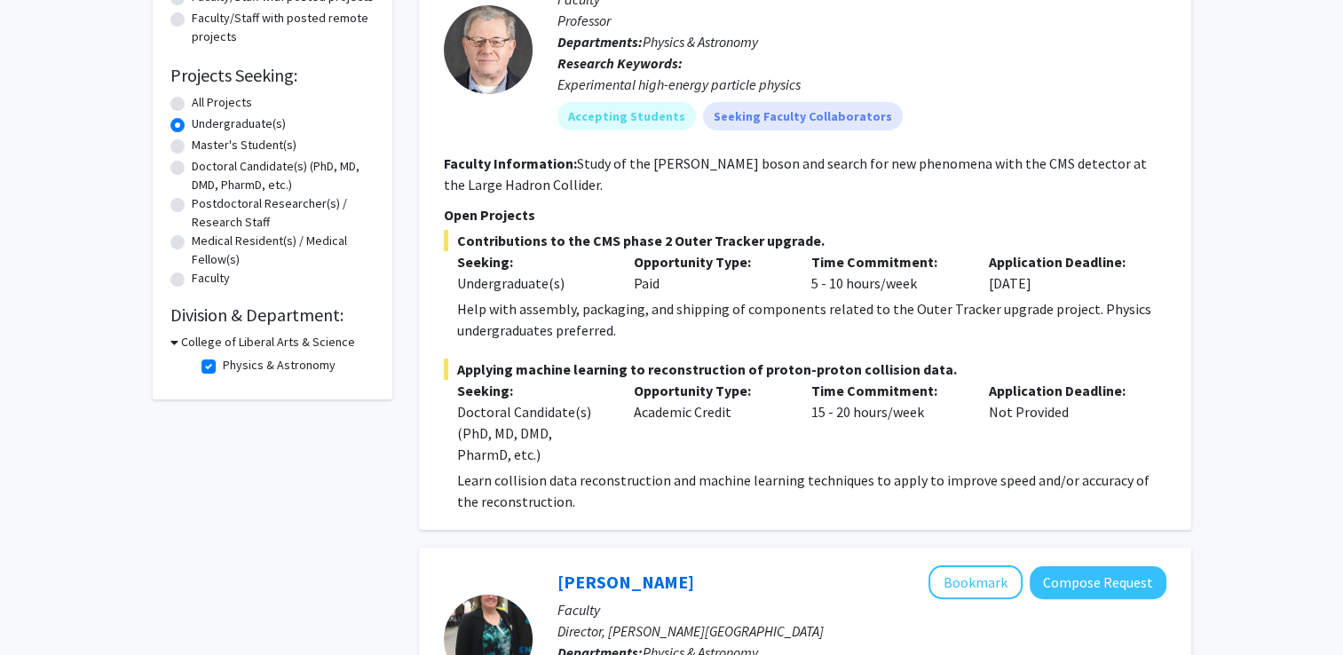
scroll to position [169, 0]
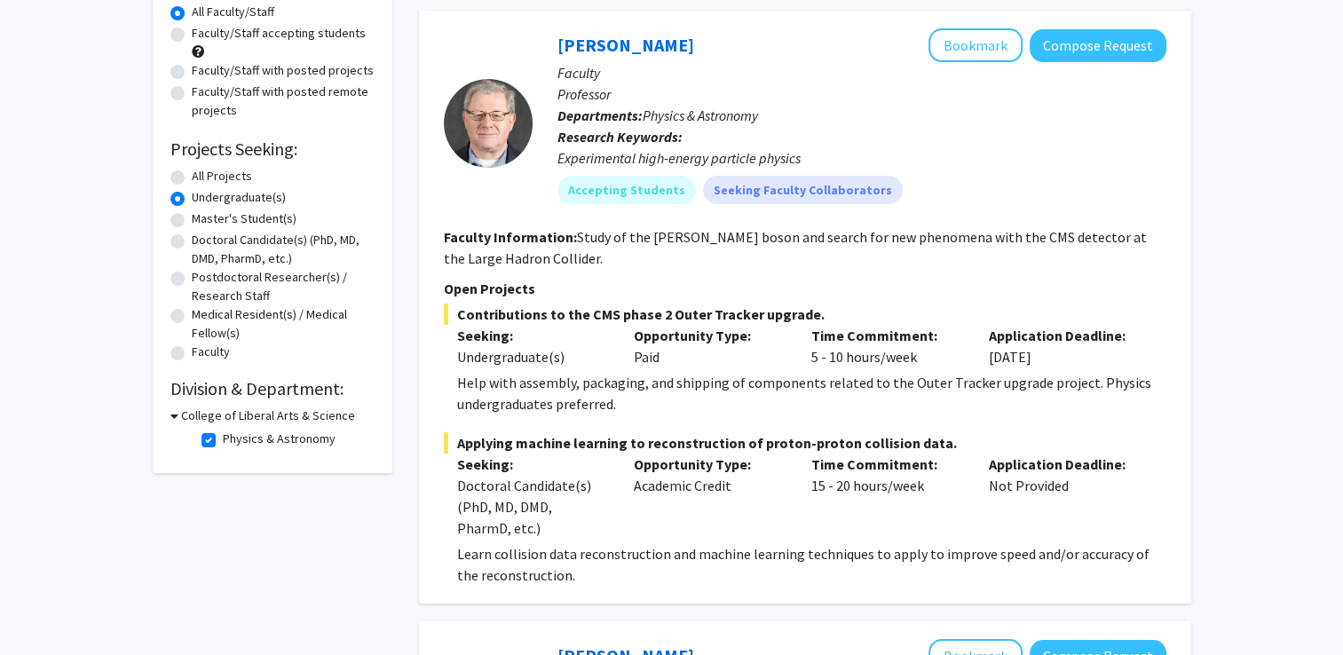
drag, startPoint x: 464, startPoint y: 318, endPoint x: 831, endPoint y: 312, distance: 366.7
click at [831, 312] on span "Contributions to the CMS phase 2 Outer Tracker upgrade." at bounding box center [805, 314] width 723 height 21
click at [827, 312] on span "Contributions to the CMS phase 2 Outer Tracker upgrade." at bounding box center [805, 314] width 723 height 21
drag, startPoint x: 814, startPoint y: 314, endPoint x: 452, endPoint y: 315, distance: 362.2
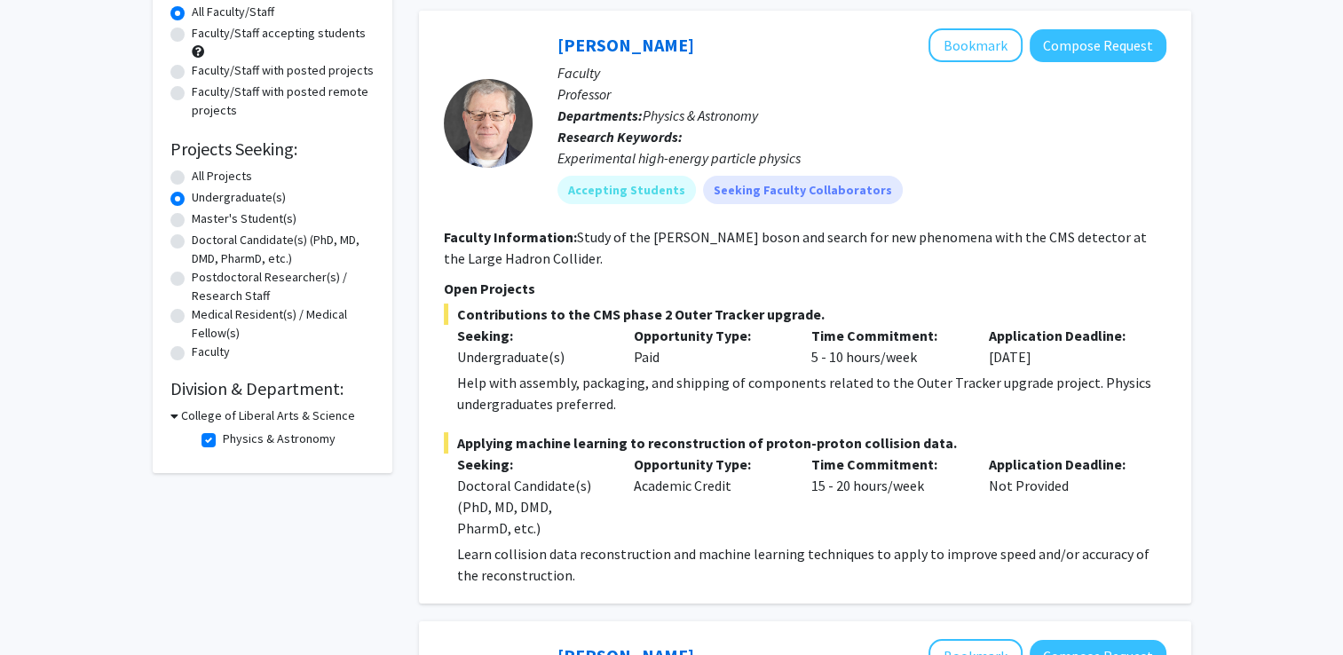
click at [452, 315] on span "Contributions to the CMS phase 2 Outer Tracker upgrade." at bounding box center [805, 314] width 723 height 21
copy span "Contributions to the CMS phase 2 Outer Tracker upgrade."
click at [1005, 39] on button "Bookmark" at bounding box center [976, 45] width 94 height 34
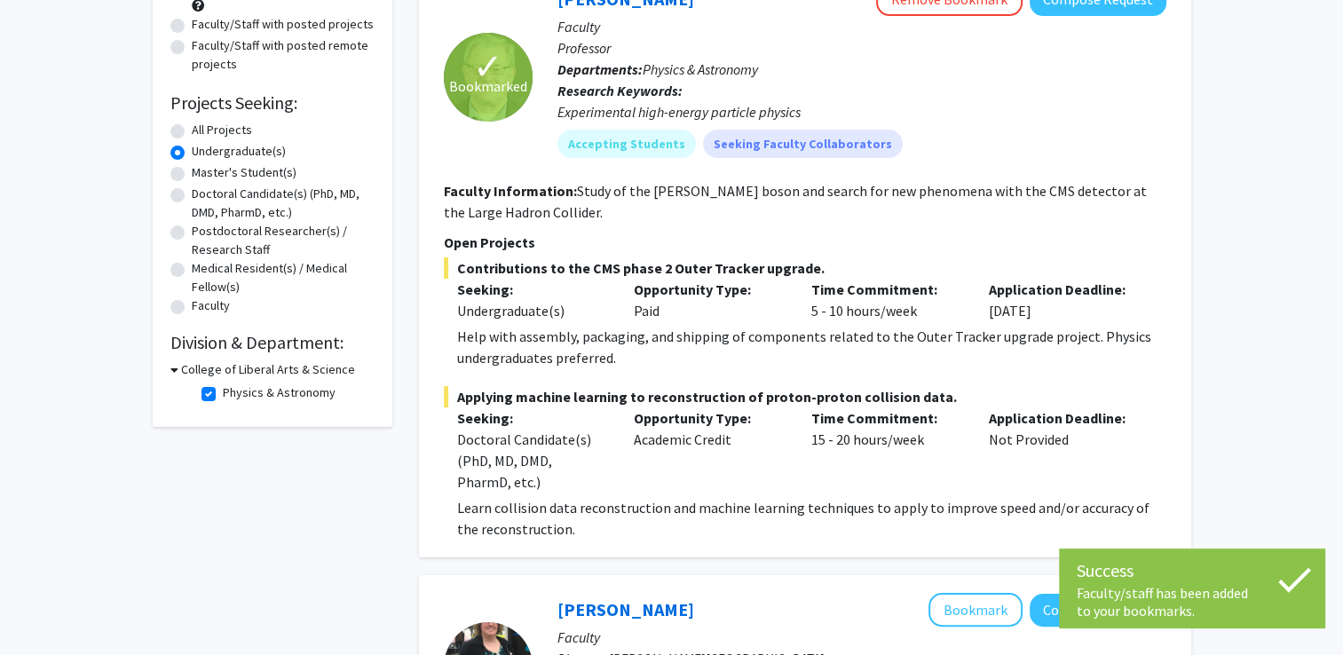
scroll to position [257, 0]
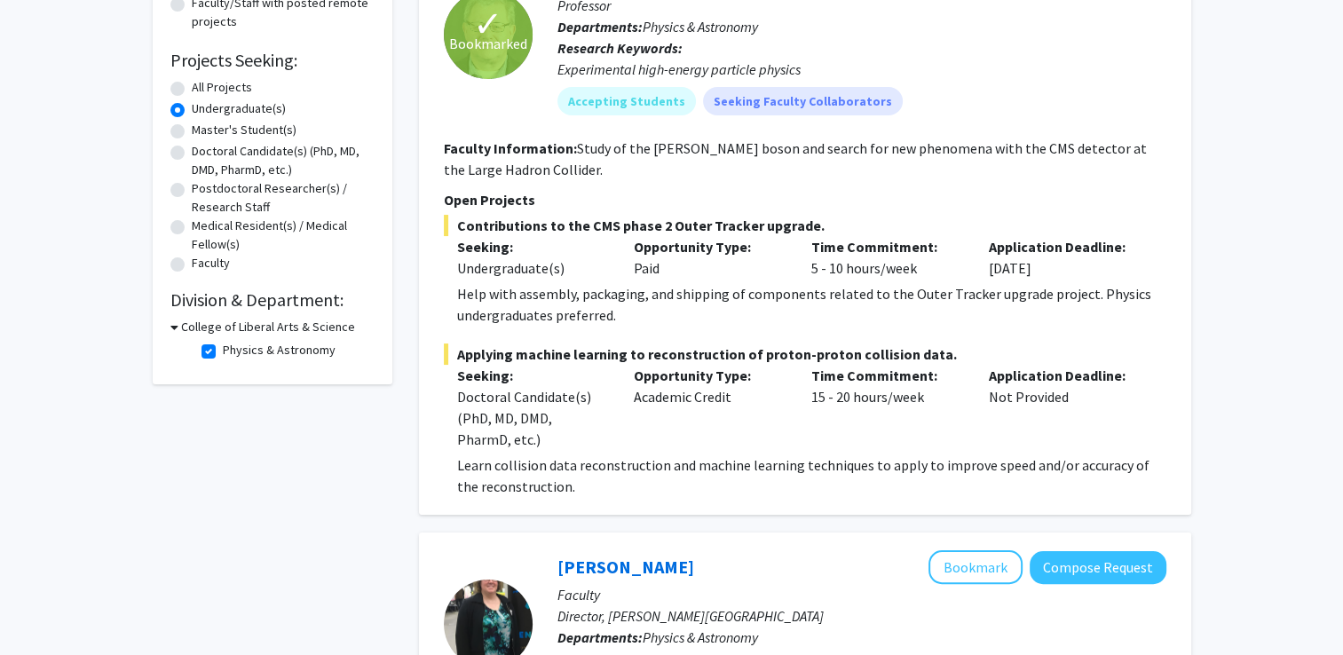
click at [746, 270] on div "Opportunity Type: Paid" at bounding box center [710, 257] width 178 height 43
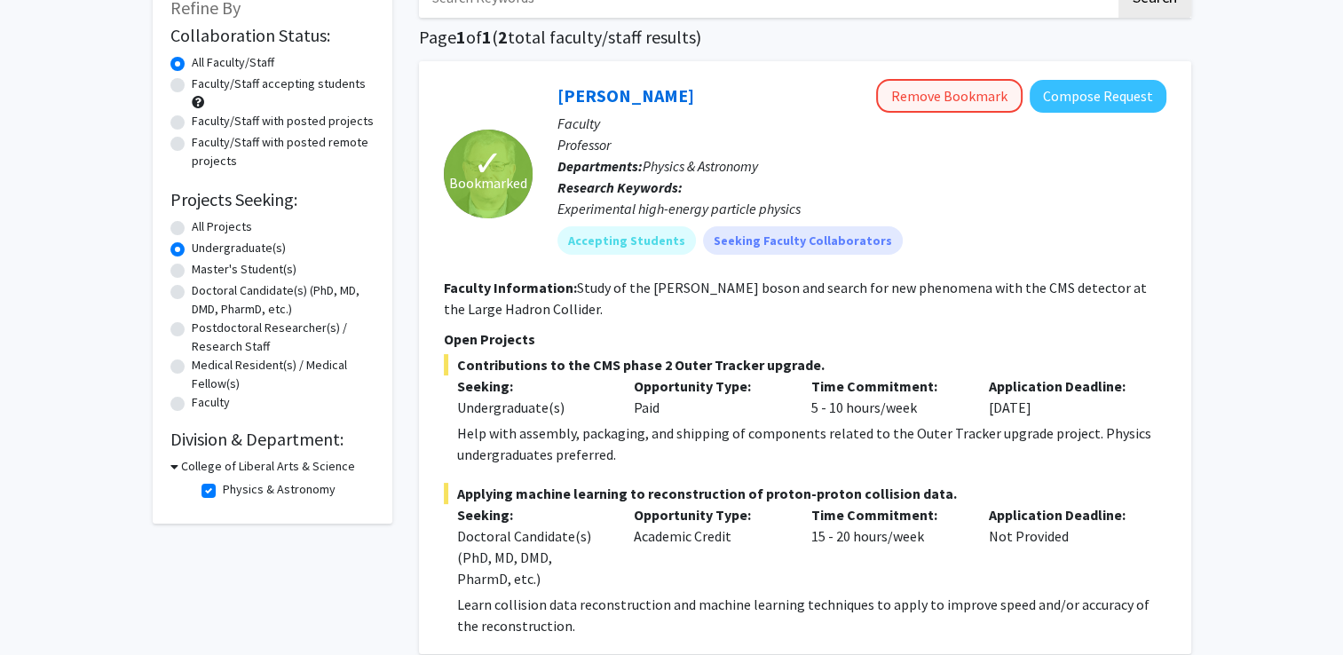
scroll to position [89, 0]
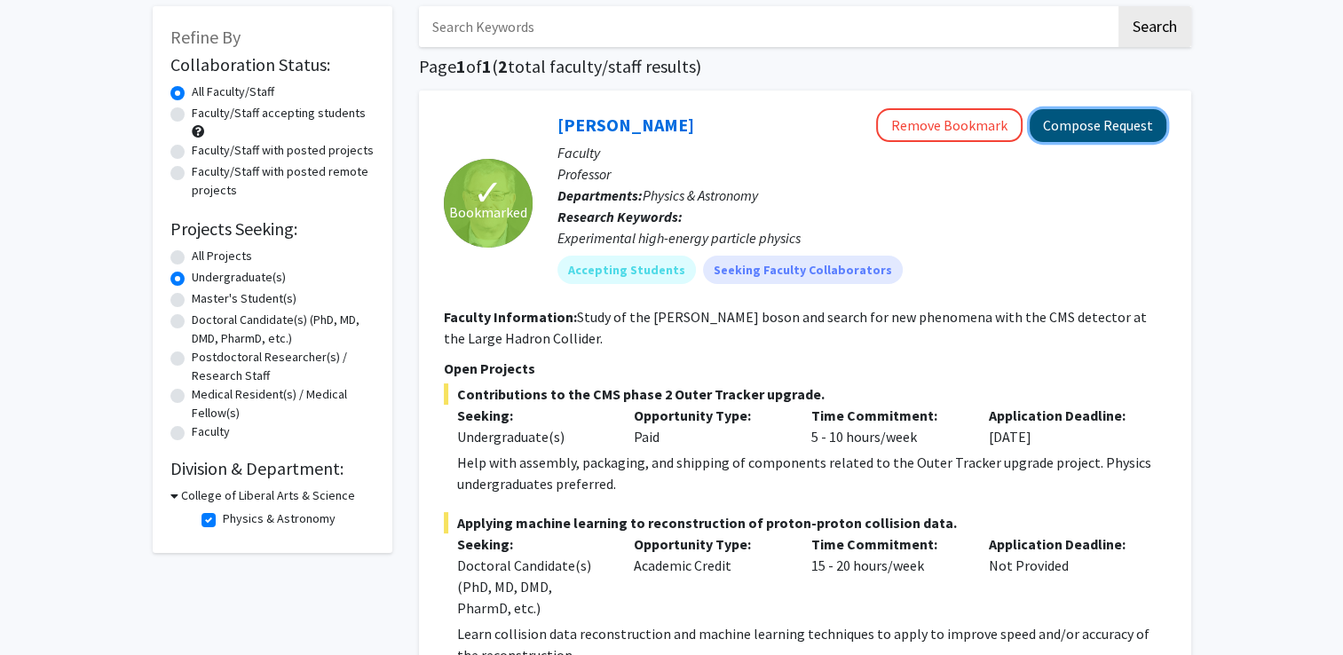
click at [1080, 126] on button "Compose Request" at bounding box center [1098, 125] width 137 height 33
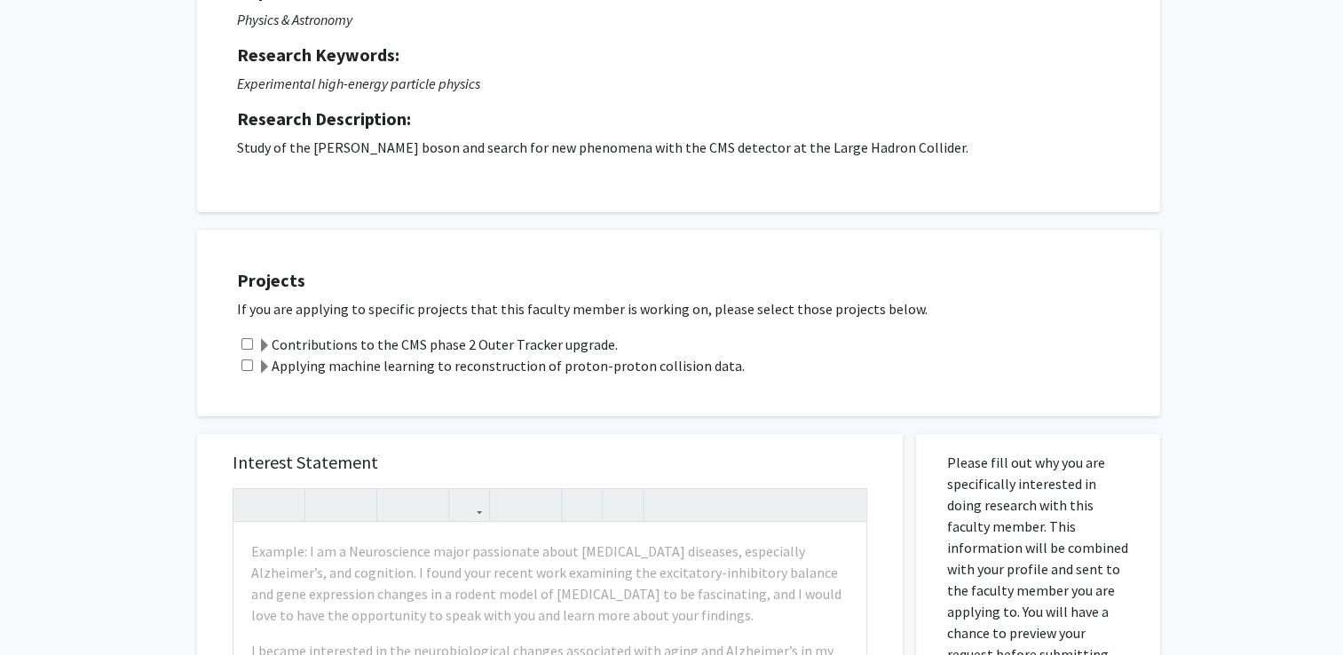
scroll to position [178, 0]
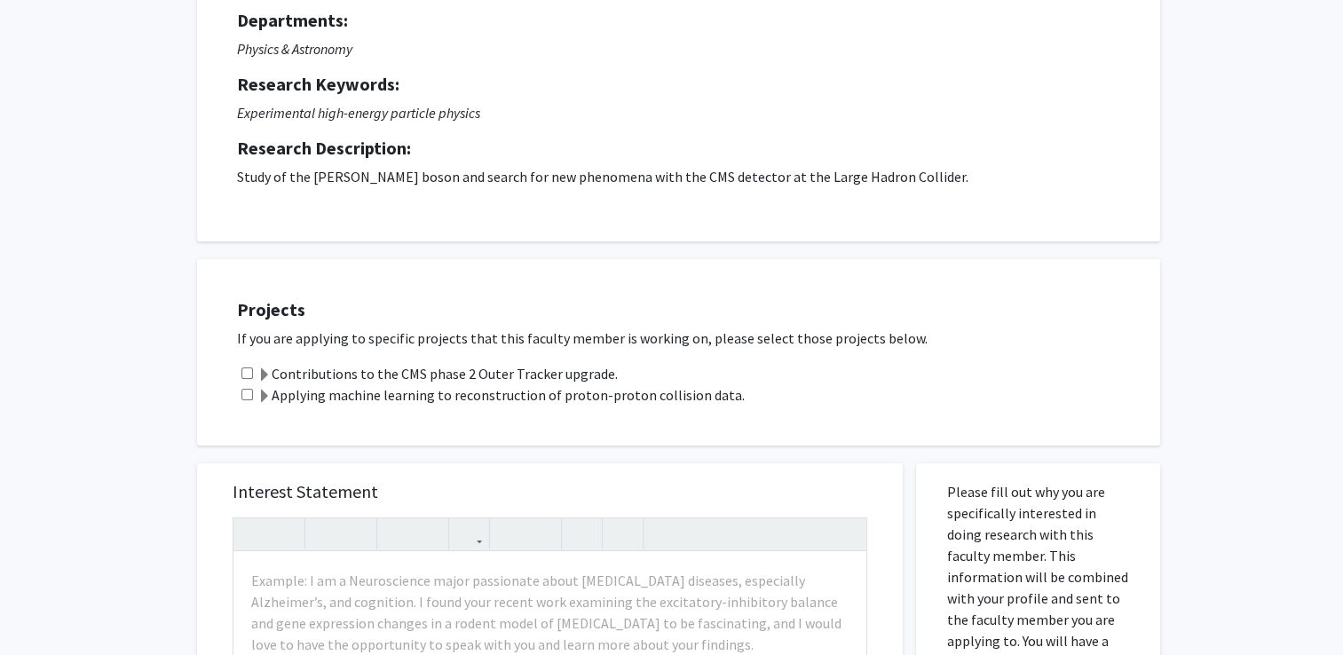
click at [262, 373] on span at bounding box center [264, 375] width 14 height 14
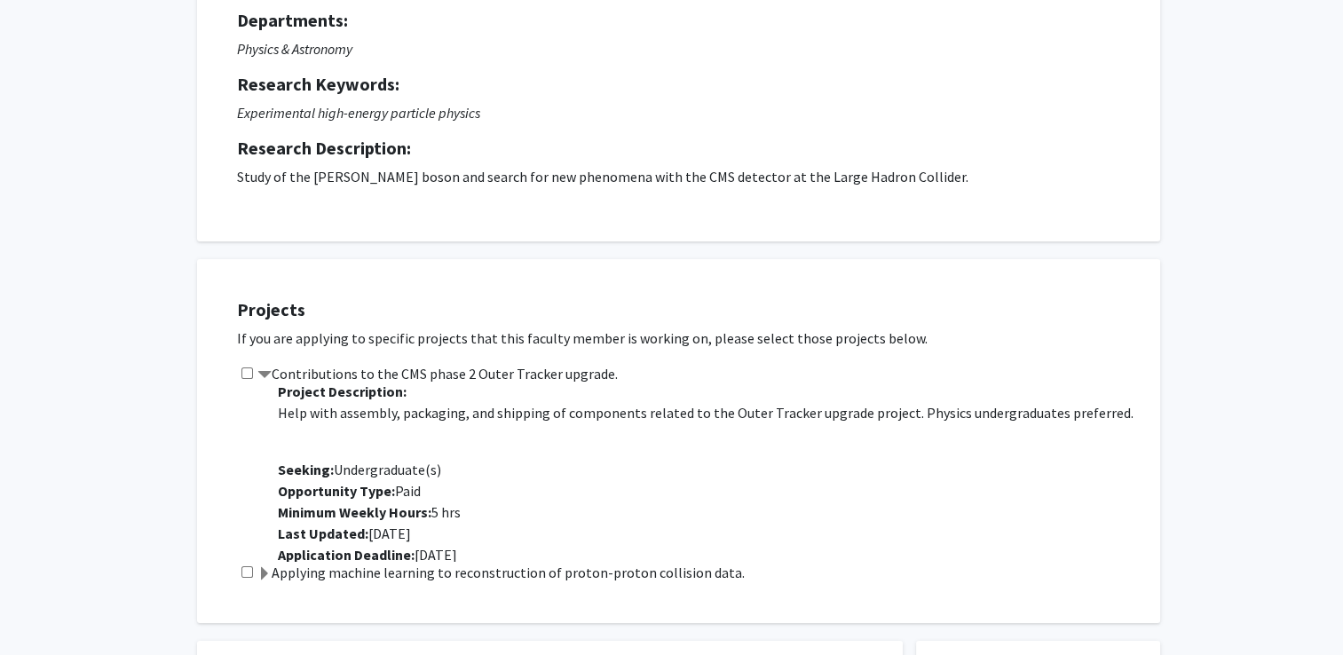
scroll to position [0, 0]
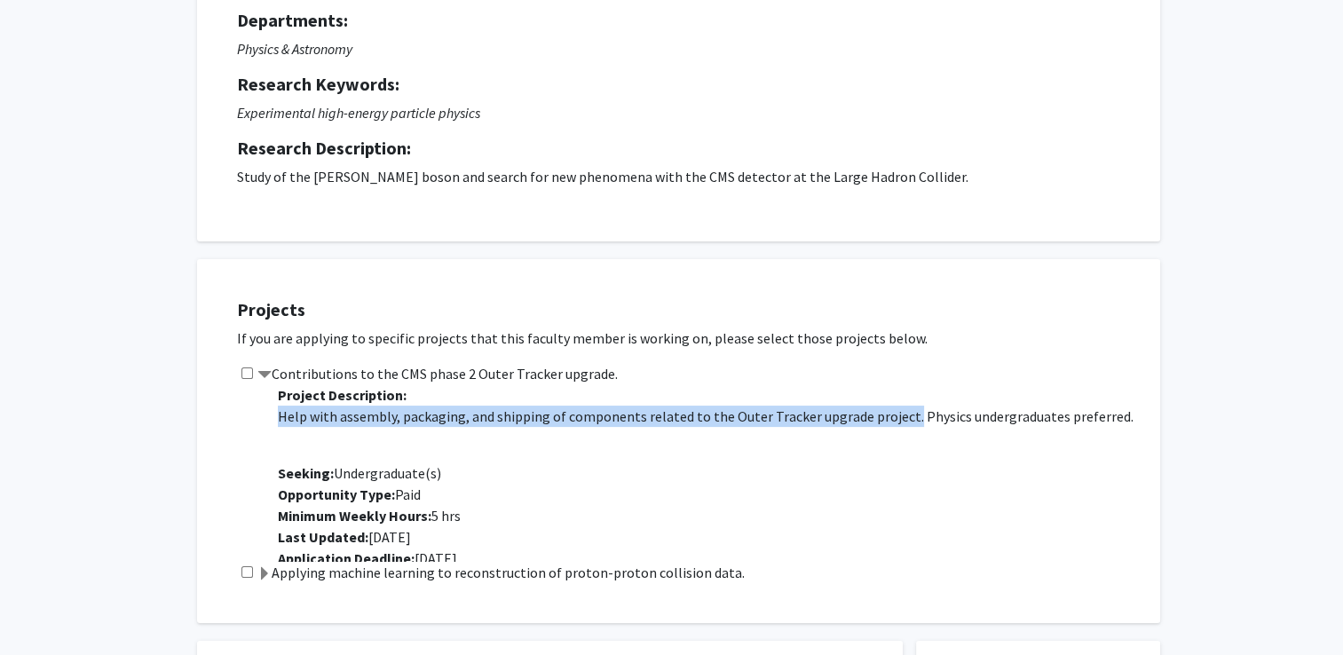
drag, startPoint x: 276, startPoint y: 421, endPoint x: 901, endPoint y: 417, distance: 625.0
click at [901, 417] on div "Project Description: Help with assembly, packaging, and shipping of components …" at bounding box center [703, 473] width 879 height 178
copy p "Help with assembly, packaging, and shipping of components related to the Outer …"
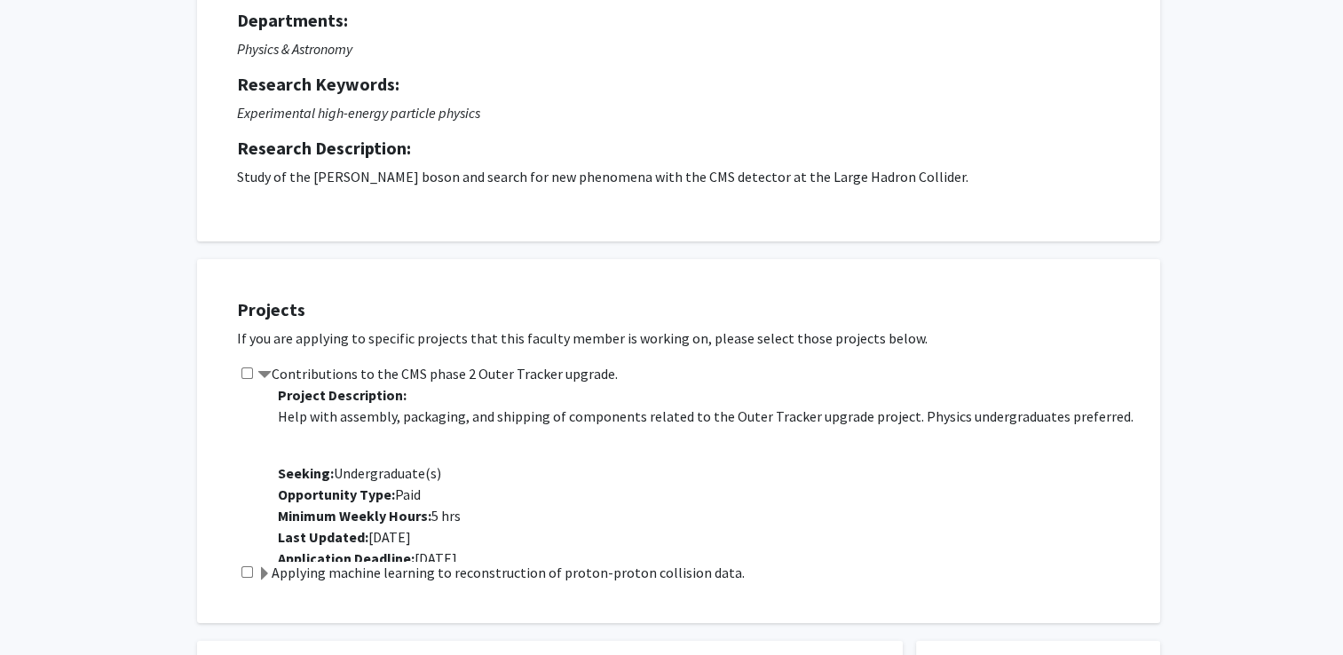
click at [941, 398] on p "Project Description: Help with assembly, packaging, and shipping of components …" at bounding box center [710, 476] width 865 height 185
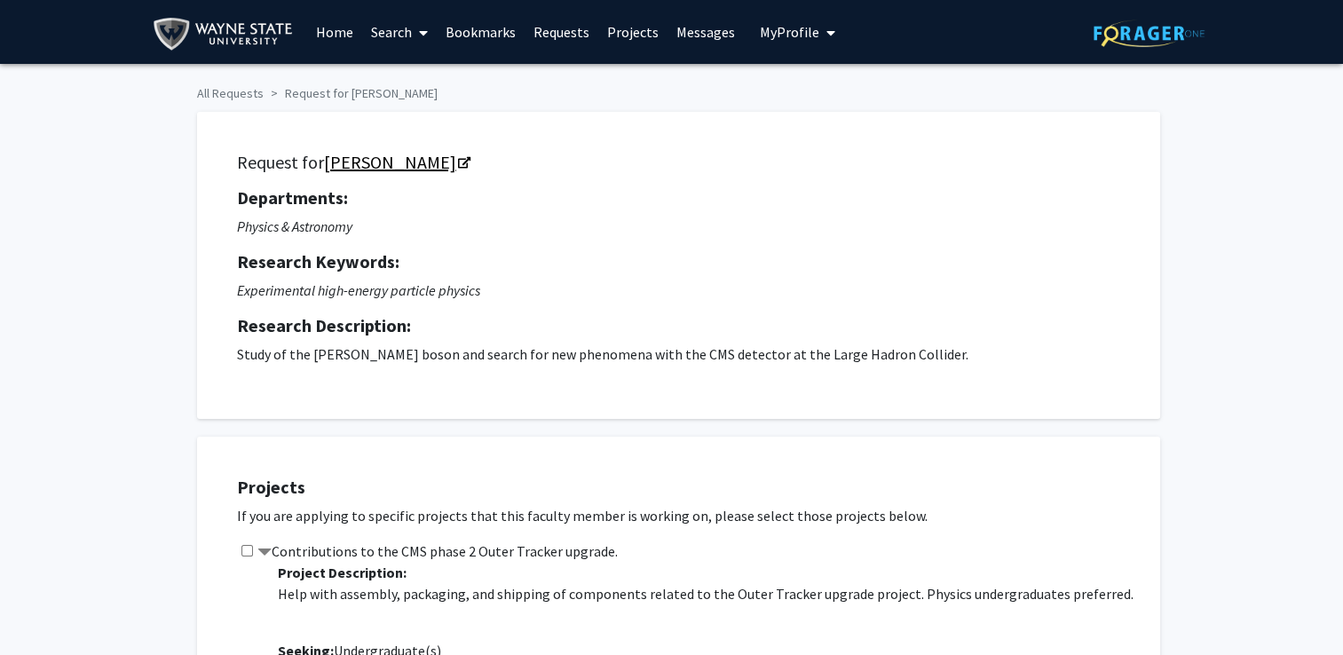
click at [380, 157] on link "[PERSON_NAME]" at bounding box center [396, 162] width 145 height 22
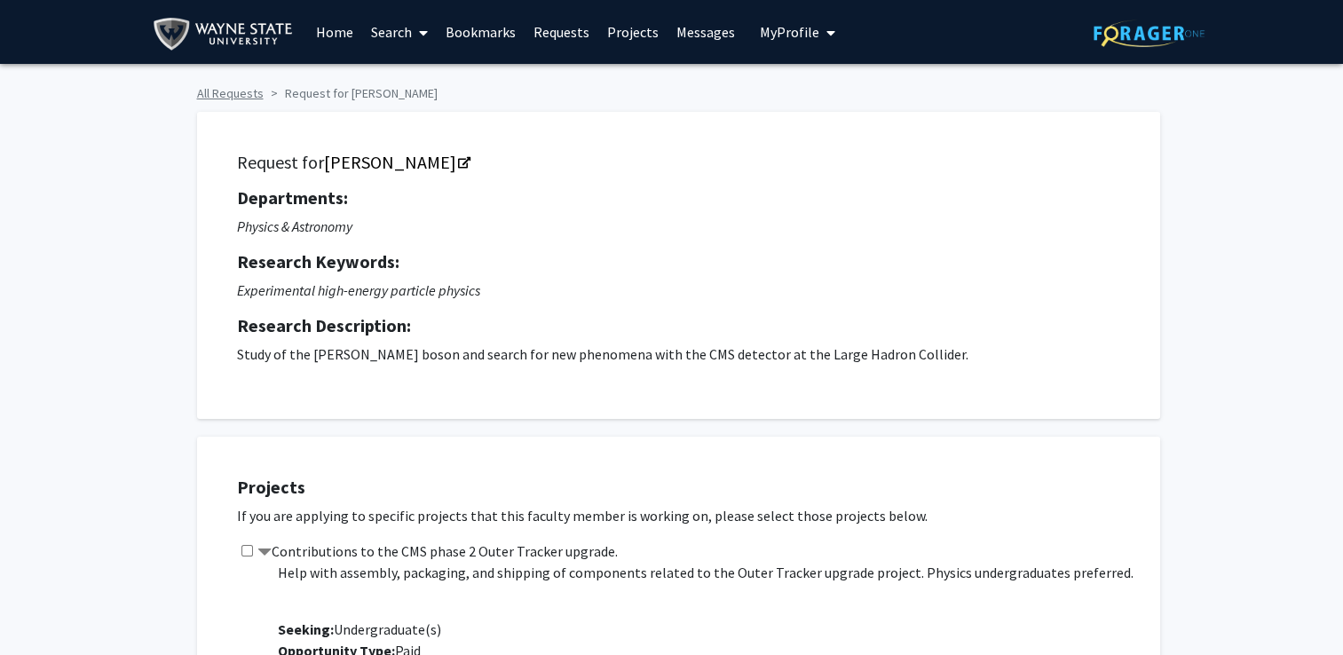
click at [225, 92] on link "All Requests" at bounding box center [230, 93] width 67 height 16
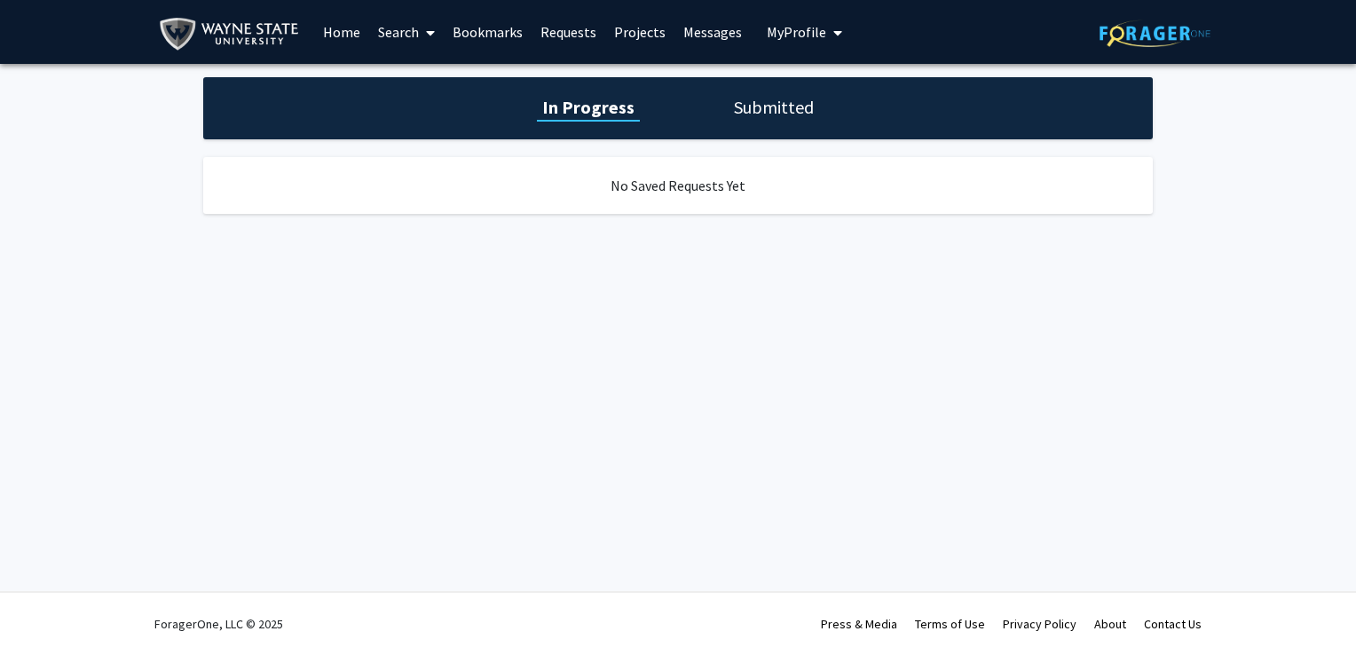
click at [402, 30] on link "Search" at bounding box center [406, 32] width 75 height 62
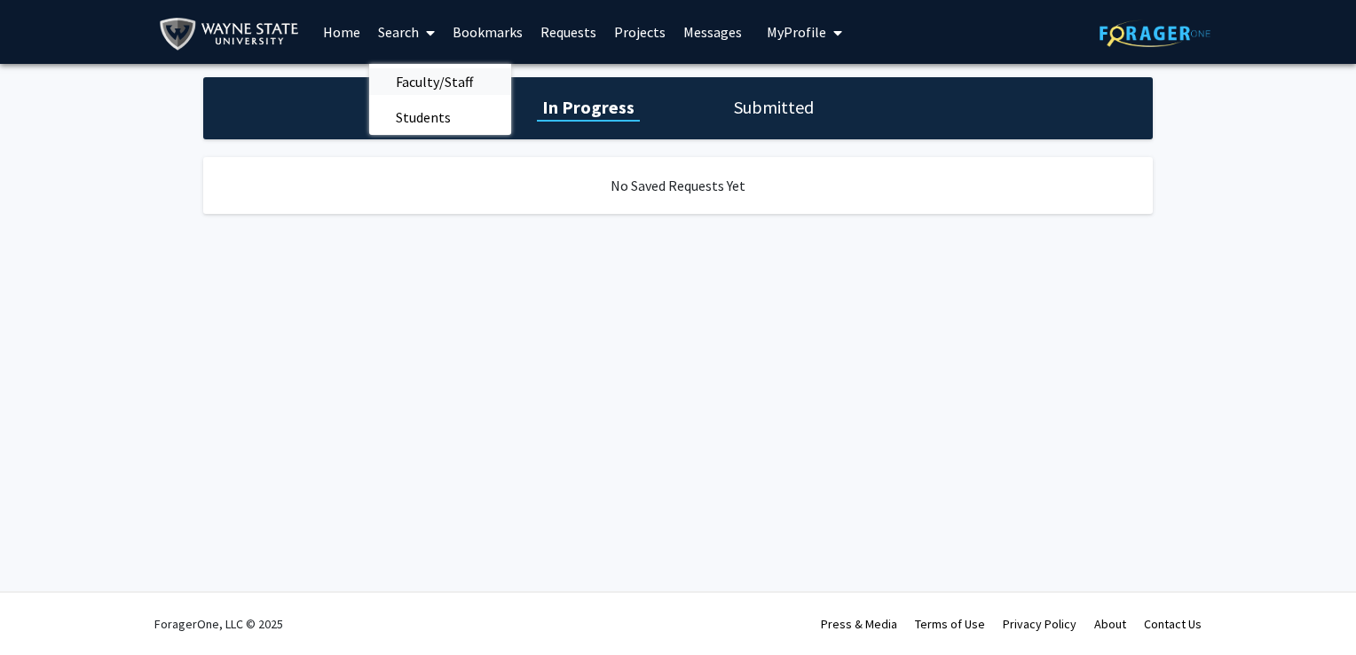
click at [413, 75] on span "Faculty/Staff" at bounding box center [434, 82] width 130 height 36
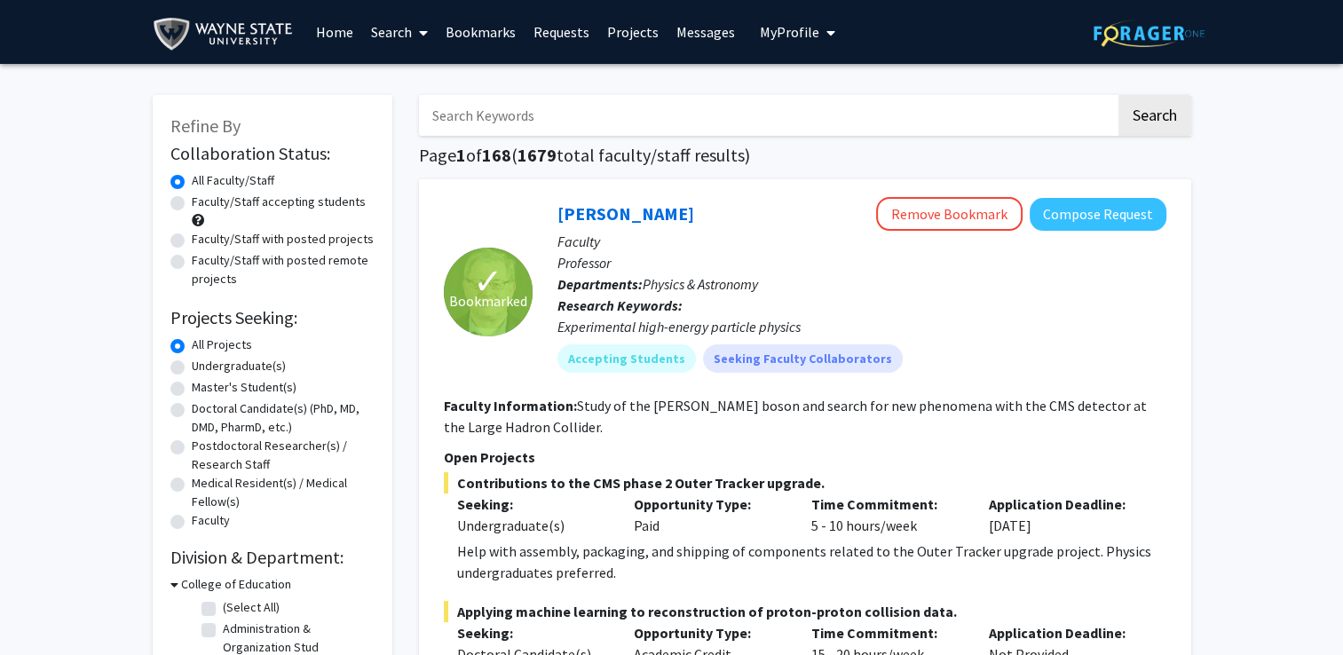
click at [482, 48] on link "Bookmarks" at bounding box center [481, 32] width 88 height 62
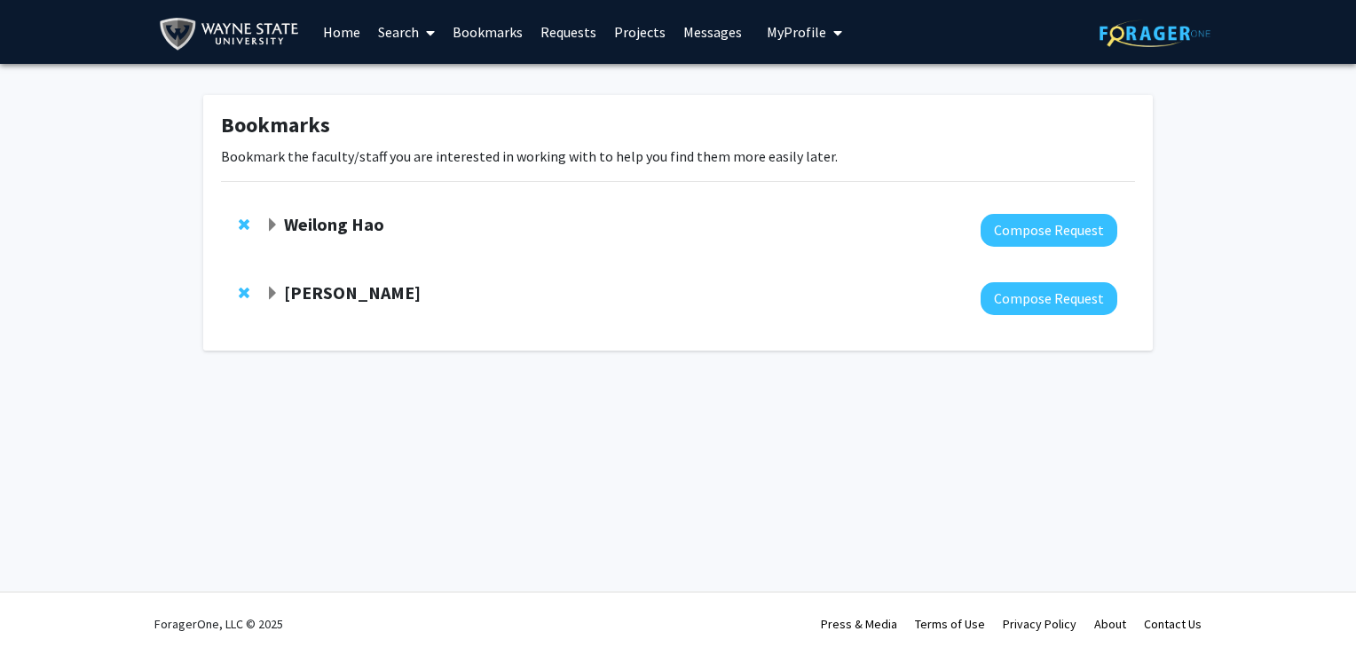
click at [241, 222] on span "Remove Weilong Hao from bookmarks" at bounding box center [244, 224] width 11 height 14
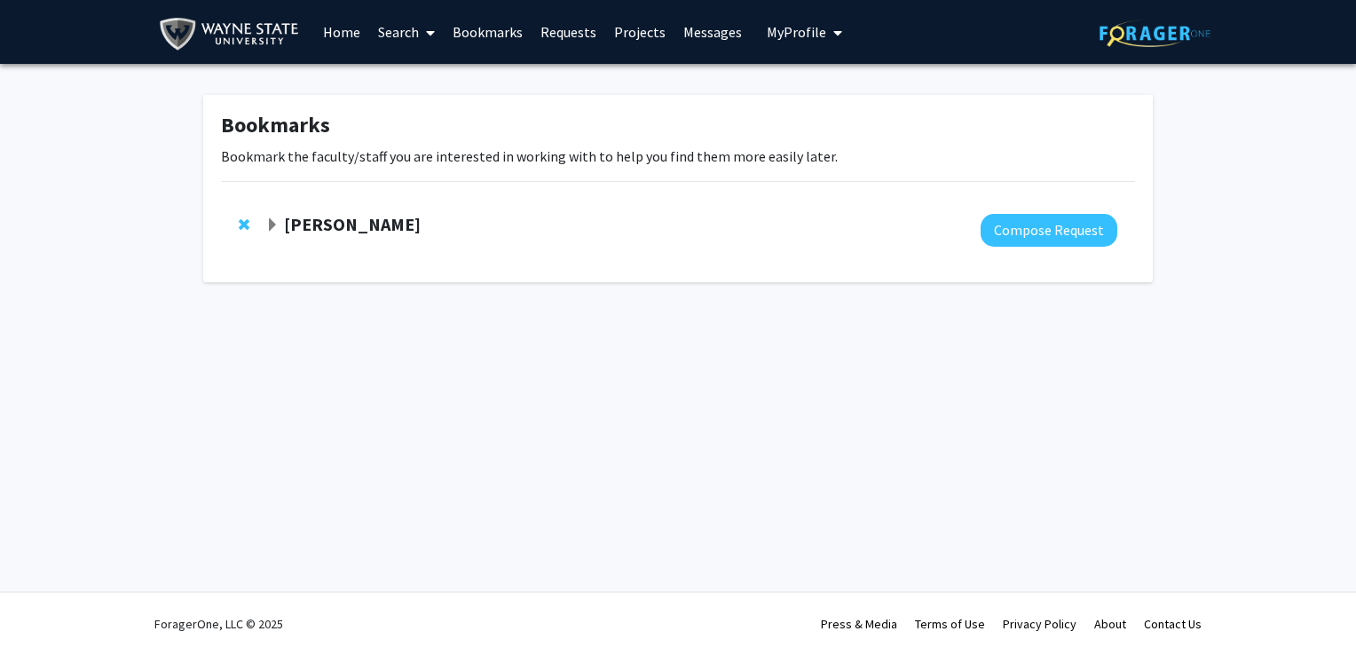
click at [402, 14] on link "Search" at bounding box center [406, 32] width 75 height 62
click at [403, 62] on span "Search Faculty/Staff Students" at bounding box center [406, 32] width 75 height 62
drag, startPoint x: 403, startPoint y: 62, endPoint x: 398, endPoint y: 80, distance: 18.5
click at [398, 80] on span "Faculty/Staff" at bounding box center [434, 82] width 130 height 36
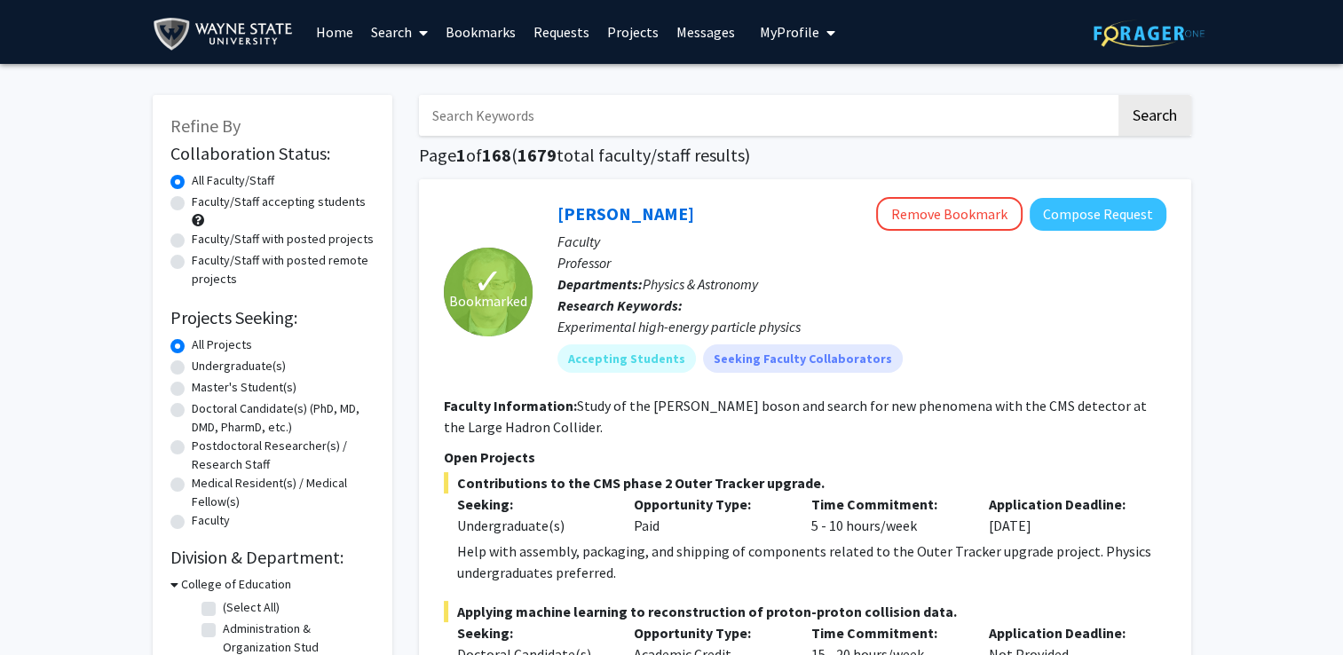
click at [180, 357] on div "Undergraduate(s)" at bounding box center [272, 367] width 204 height 21
click at [192, 360] on label "Undergraduate(s)" at bounding box center [239, 366] width 94 height 19
click at [192, 360] on input "Undergraduate(s)" at bounding box center [198, 363] width 12 height 12
radio input "true"
click at [600, 210] on link "[PERSON_NAME]" at bounding box center [626, 213] width 137 height 22
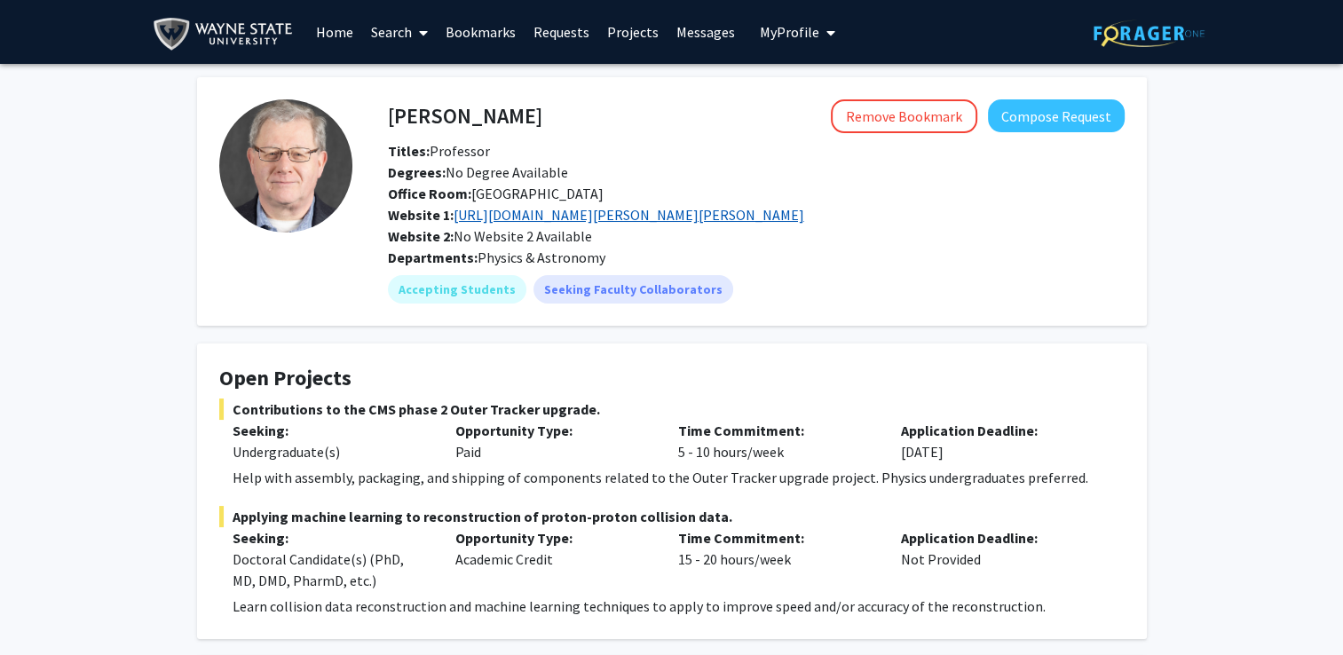
click at [594, 219] on link "[URL][DOMAIN_NAME][PERSON_NAME][PERSON_NAME]" at bounding box center [629, 215] width 351 height 18
